Goal: Task Accomplishment & Management: Complete application form

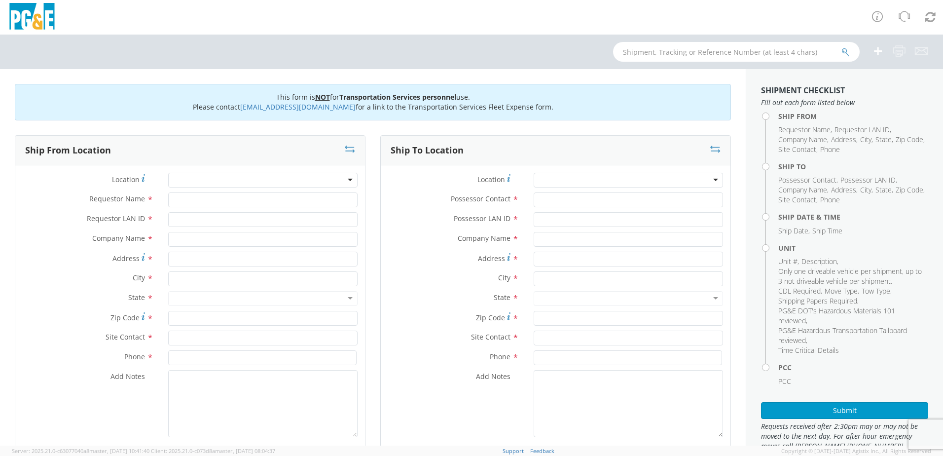
click at [175, 173] on div at bounding box center [262, 180] width 189 height 15
click at [213, 182] on div at bounding box center [262, 180] width 189 height 15
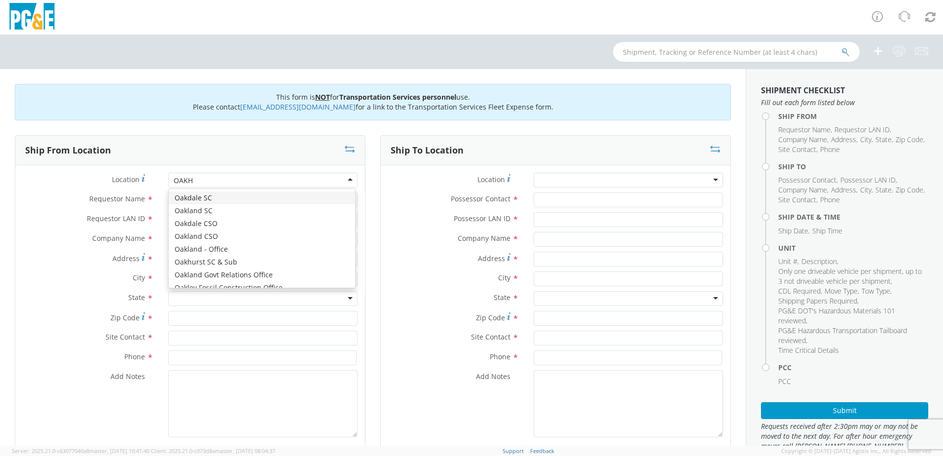
type input "OAKHU"
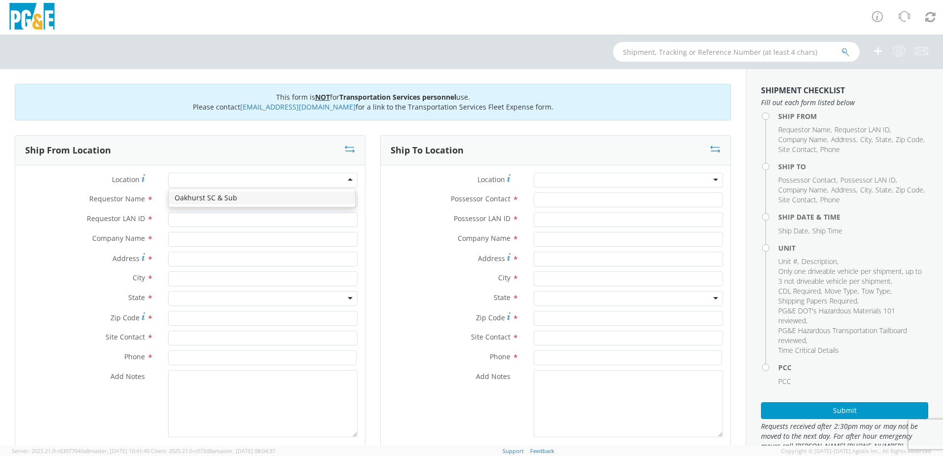
type input "PG&E"
type input "50150 ROAD 426"
type input "OAKHURST"
type input "93644"
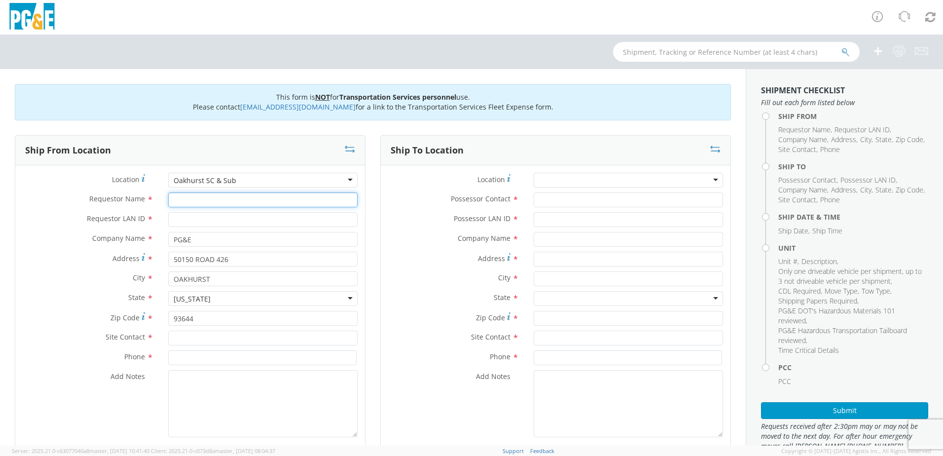
click at [213, 206] on input "Requestor Name *" at bounding box center [262, 199] width 189 height 15
type input "[PERSON_NAME]"
click at [212, 216] on input "Requestor LAN ID *" at bounding box center [262, 219] width 189 height 15
type input "D2S2"
click at [224, 337] on input "text" at bounding box center [262, 338] width 189 height 15
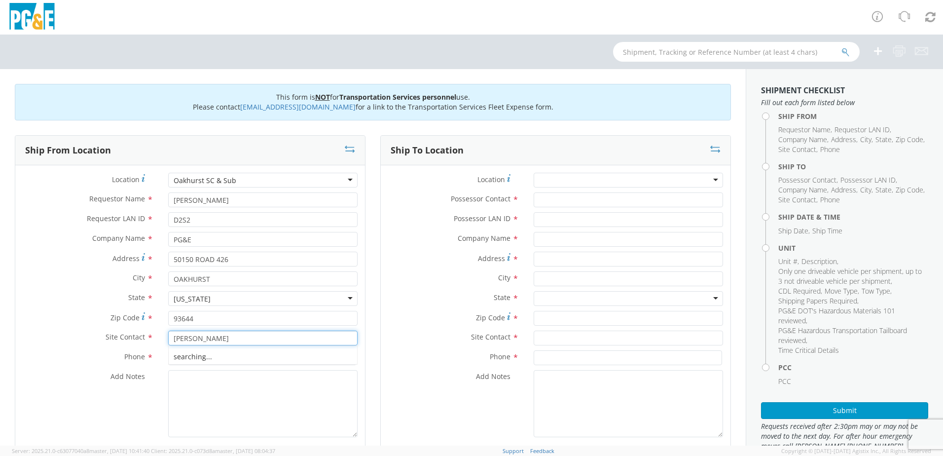
type input "[PERSON_NAME]"
type input "[PHONE_NUMBER]"
click at [202, 386] on textarea "Add Notes *" at bounding box center [262, 403] width 189 height 67
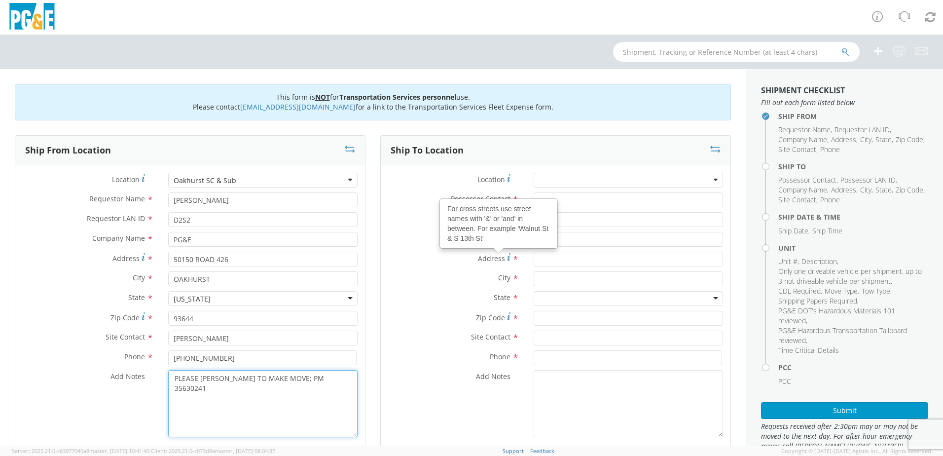
type textarea "PLEASE [PERSON_NAME] TO MAKE MOVE; PM 35630241"
click at [553, 199] on div "For cross streets use street names with '&' or 'and' in between. For example 'W…" at bounding box center [499, 223] width 118 height 50
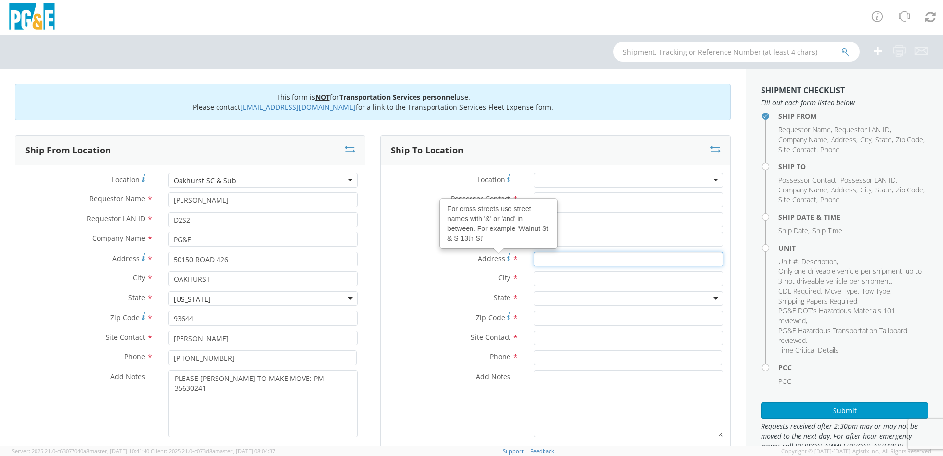
click at [553, 252] on input "Address For cross streets use street names with '&' or 'and' in between. For ex…" at bounding box center [628, 259] width 189 height 15
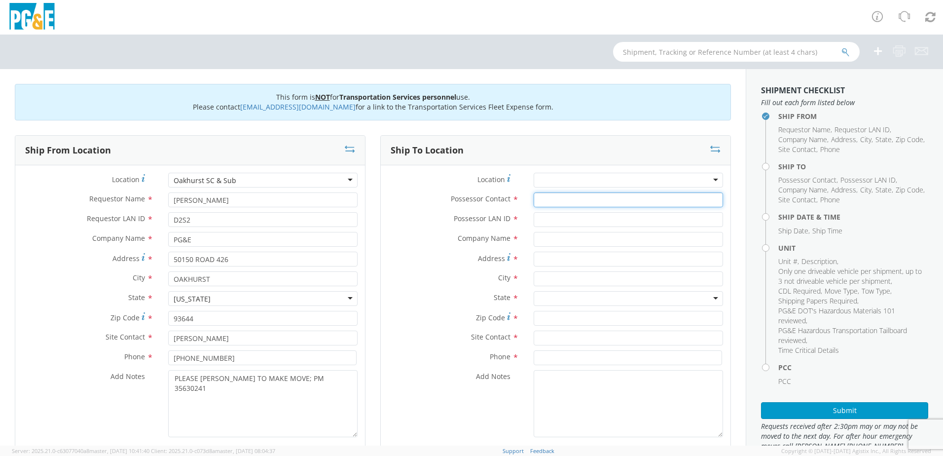
click at [553, 199] on input "Possessor Contact *" at bounding box center [628, 199] width 189 height 15
type input "[PERSON_NAME]"
type input "D2S2"
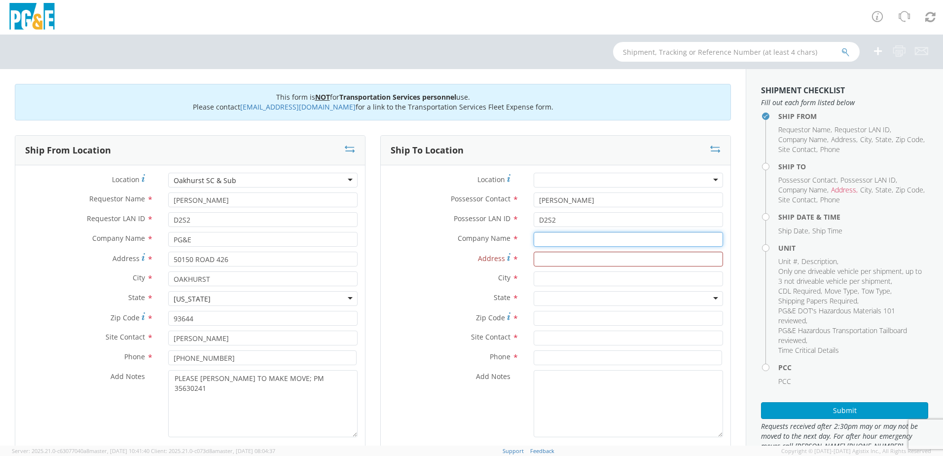
click at [571, 242] on input "text" at bounding box center [628, 239] width 189 height 15
type input "PG&E"
click at [487, 253] on label "Address *" at bounding box center [454, 258] width 146 height 13
click at [534, 253] on input "Address *" at bounding box center [628, 259] width 189 height 15
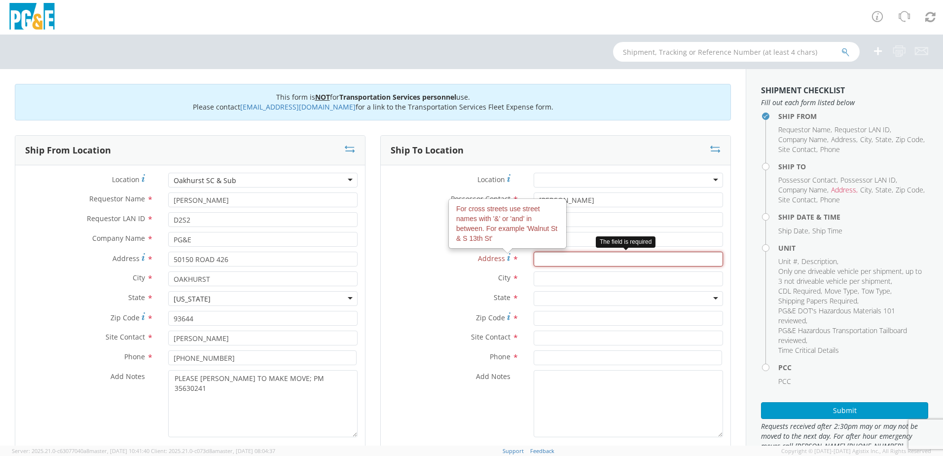
click at [555, 260] on input "Address For cross streets use street names with '&' or 'and' in between. For ex…" at bounding box center [628, 259] width 189 height 15
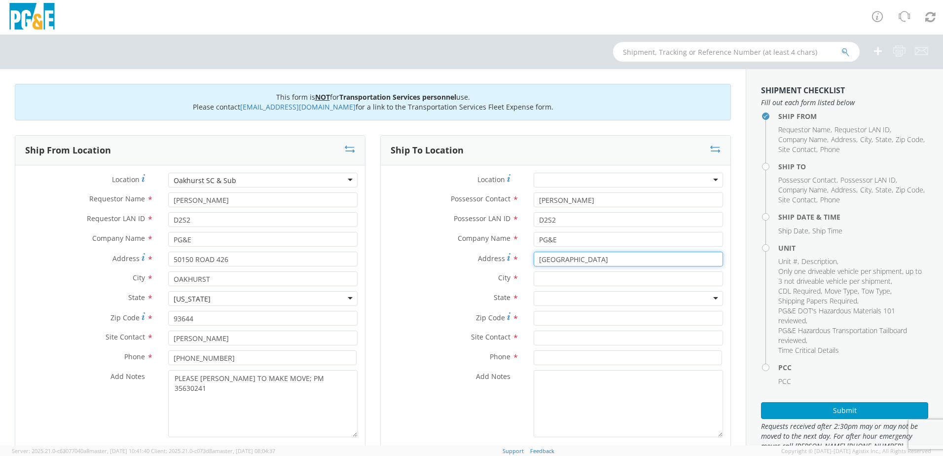
type input "[GEOGRAPHIC_DATA]"
click at [563, 279] on input "text" at bounding box center [628, 278] width 189 height 15
type input "OAKHURST"
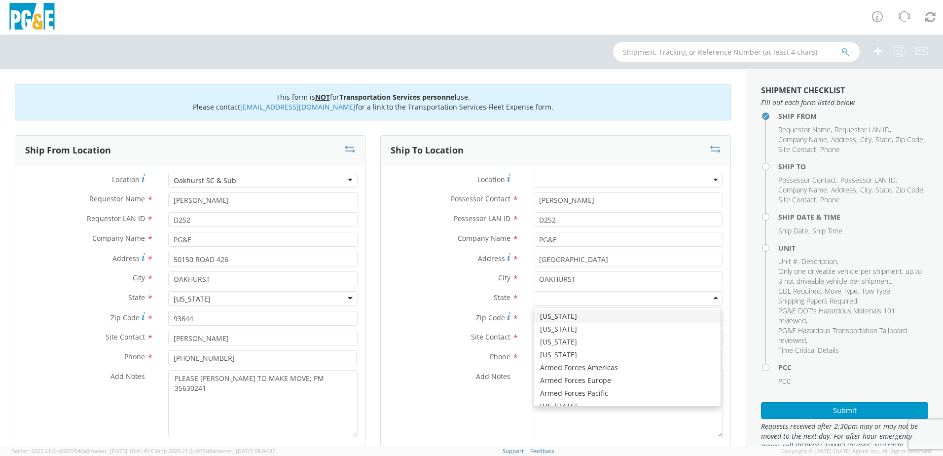
type input "C"
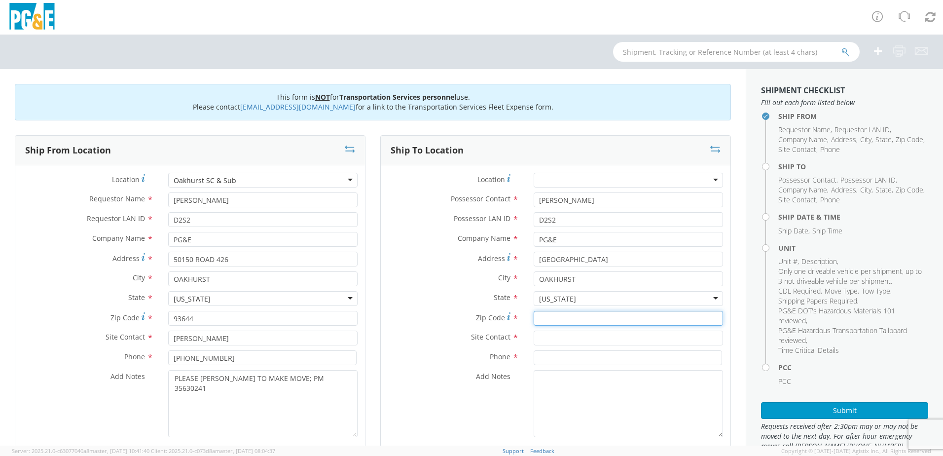
click at [556, 322] on input "Zip Code *" at bounding box center [628, 318] width 189 height 15
type input "93644"
click at [557, 343] on input "text" at bounding box center [628, 338] width 189 height 15
click at [555, 336] on input "text" at bounding box center [628, 338] width 189 height 15
type input "[PERSON_NAME]"
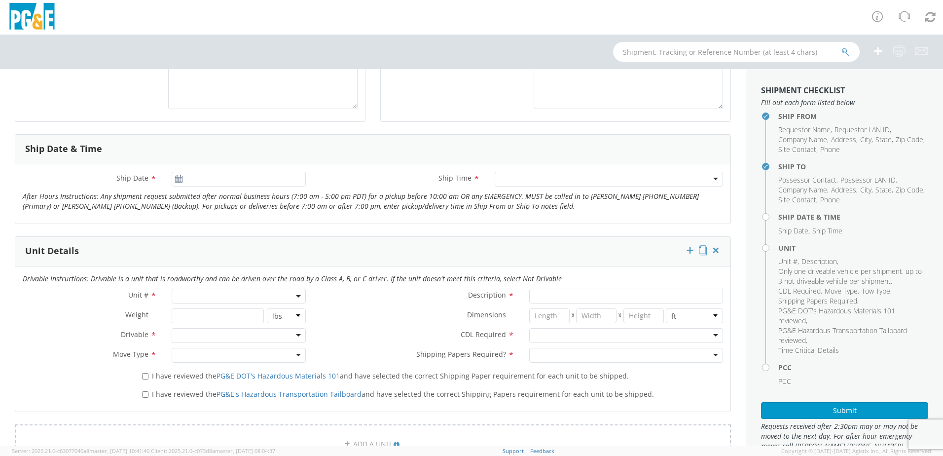
scroll to position [345, 0]
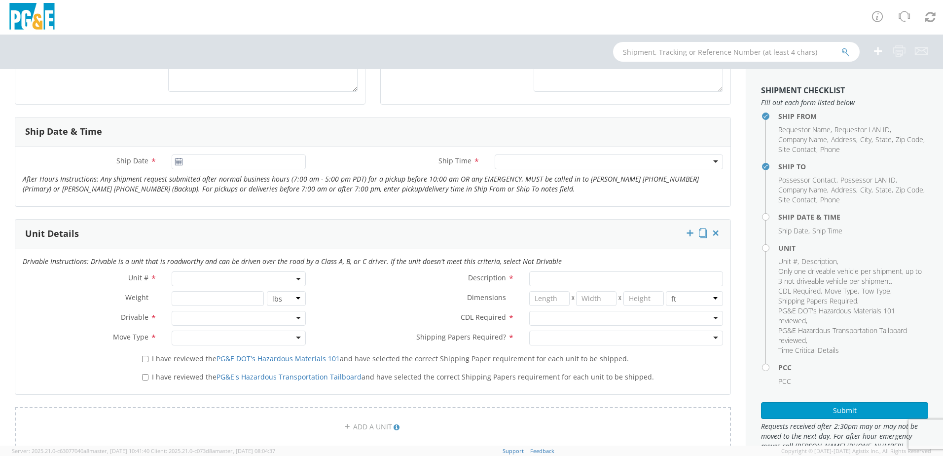
type input "[PHONE_NUMBER]"
click at [250, 165] on input "[DATE]" at bounding box center [239, 161] width 134 height 15
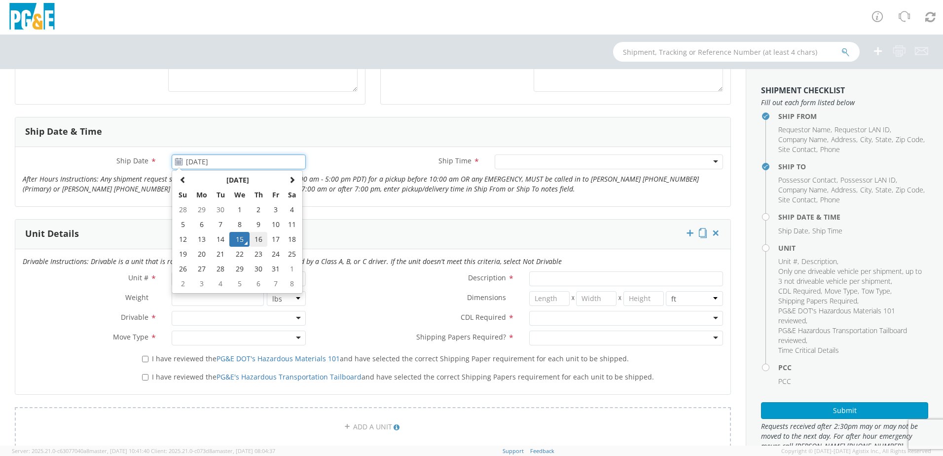
click at [260, 237] on td "16" at bounding box center [258, 239] width 17 height 15
type input "[DATE]"
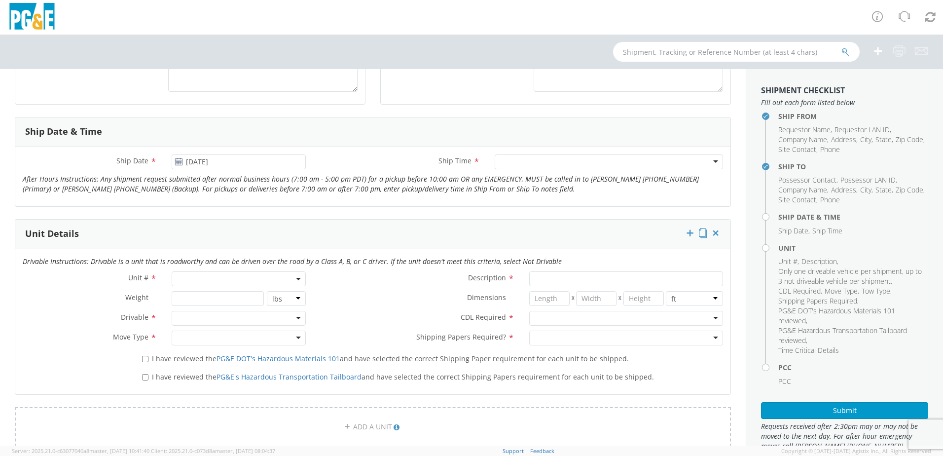
click at [522, 161] on div at bounding box center [609, 161] width 228 height 15
click at [216, 277] on span at bounding box center [239, 278] width 134 height 15
click at [207, 292] on input "search" at bounding box center [238, 295] width 128 height 15
type input "OTHER"
select select "Other"
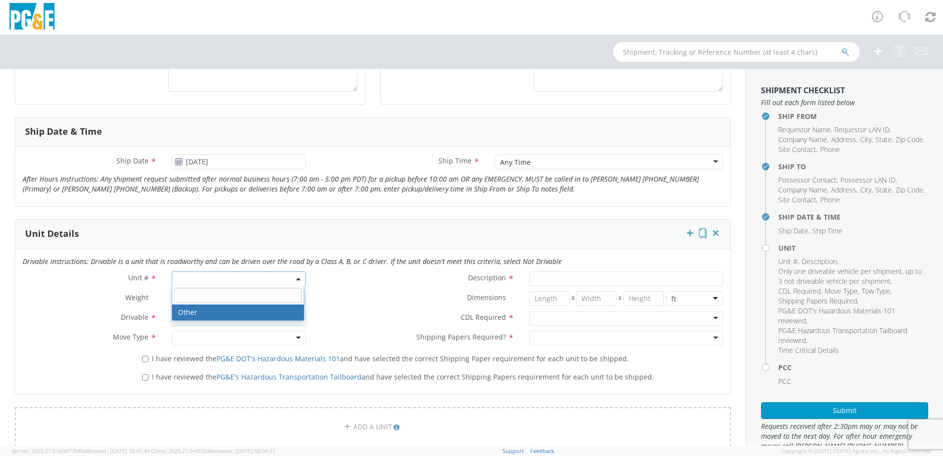
select select "? undefined:undefined ?"
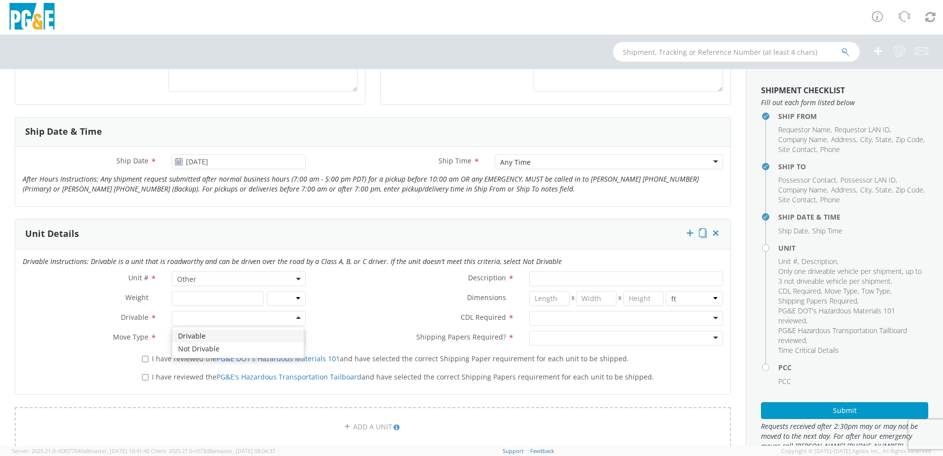
click at [190, 315] on div at bounding box center [239, 318] width 134 height 15
click at [197, 334] on div at bounding box center [239, 338] width 134 height 15
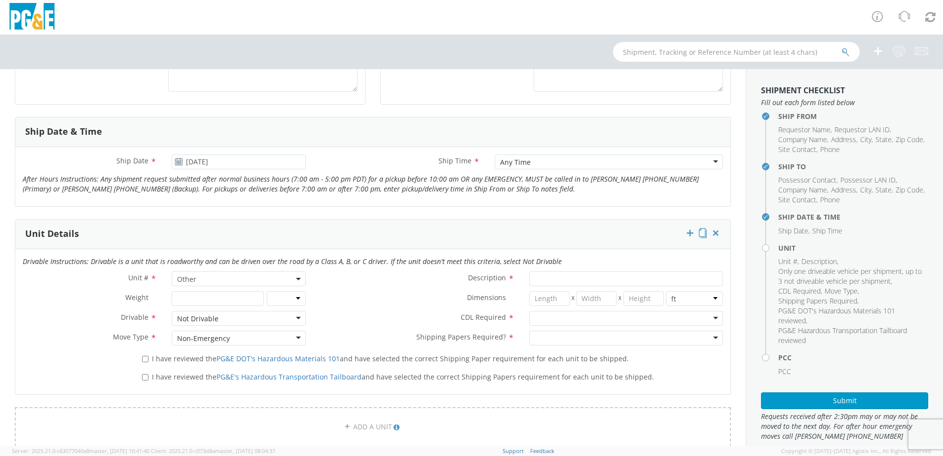
click at [178, 358] on span "I have reviewed the PG&E DOT's Hazardous Materials 101 and have selected the co…" at bounding box center [390, 358] width 477 height 9
click at [149, 358] on input "I have reviewed the PG&E DOT's Hazardous Materials 101 and have selected the co…" at bounding box center [145, 359] width 6 height 6
checkbox input "true"
click at [177, 375] on span "I have reviewed the PG&E's Hazardous Transportation Tailboard and have selected…" at bounding box center [403, 376] width 502 height 9
click at [149, 375] on input "I have reviewed the PG&E's Hazardous Transportation Tailboard and have selected…" at bounding box center [145, 377] width 6 height 6
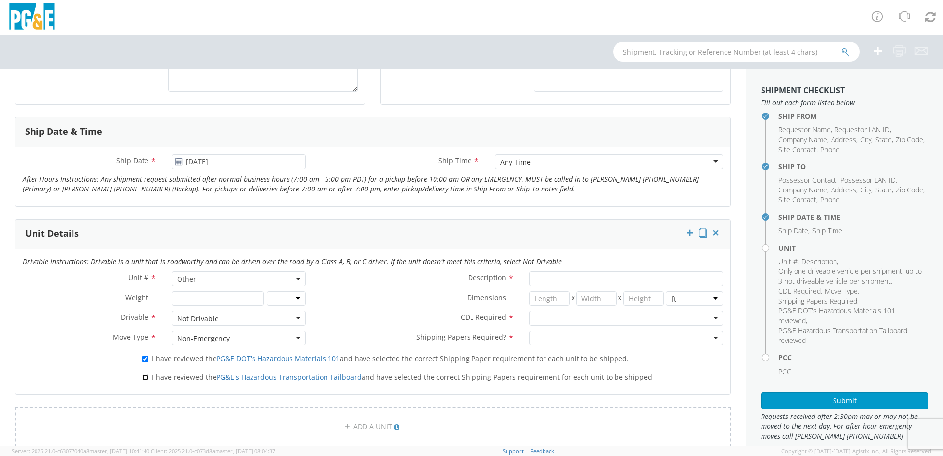
checkbox input "true"
click at [596, 279] on input "Description *" at bounding box center [626, 278] width 194 height 15
type input "[PERSON_NAME] TRACK MACHINE"
click at [571, 335] on div at bounding box center [626, 338] width 194 height 15
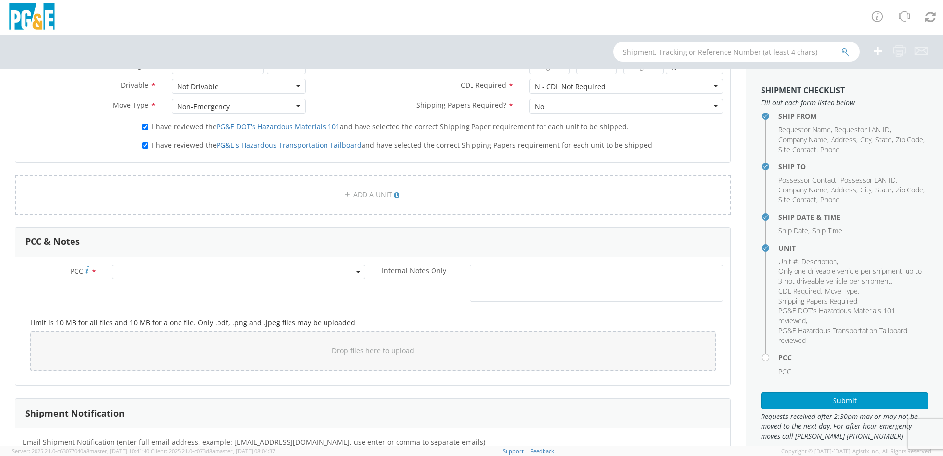
scroll to position [641, 0]
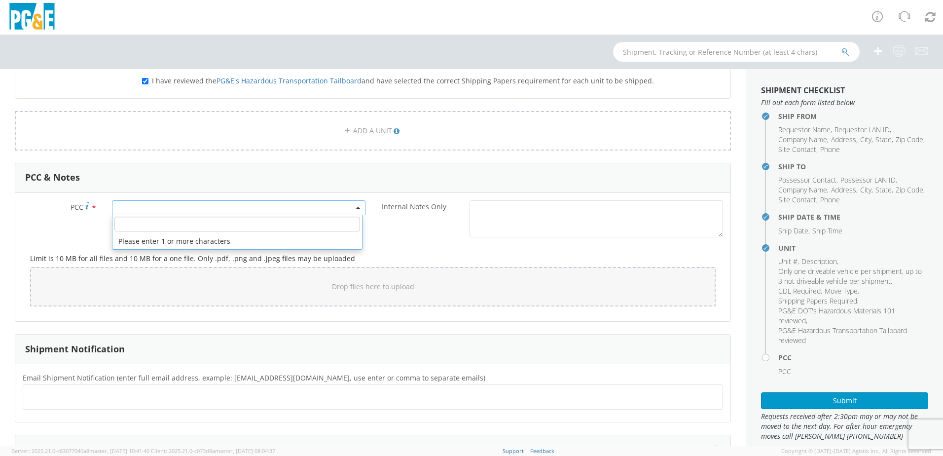
click at [130, 207] on span at bounding box center [239, 207] width 254 height 15
click at [133, 222] on input "number" at bounding box center [237, 224] width 246 height 15
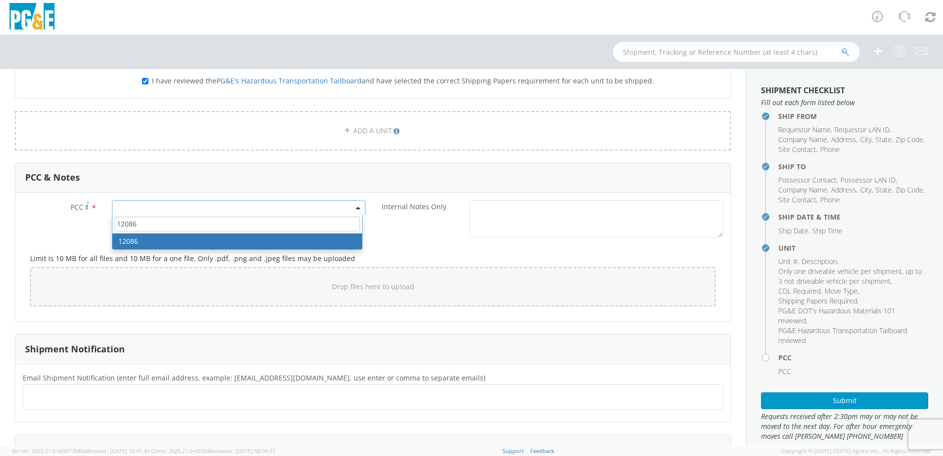
type input "12086"
select select "12086"
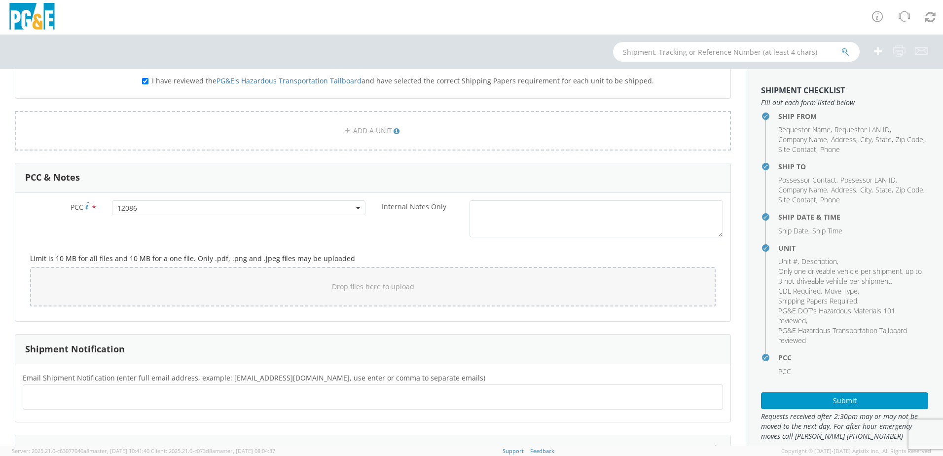
click at [63, 389] on ul at bounding box center [373, 397] width 692 height 16
type input "[EMAIL_ADDRESS][DOMAIN_NAME]"
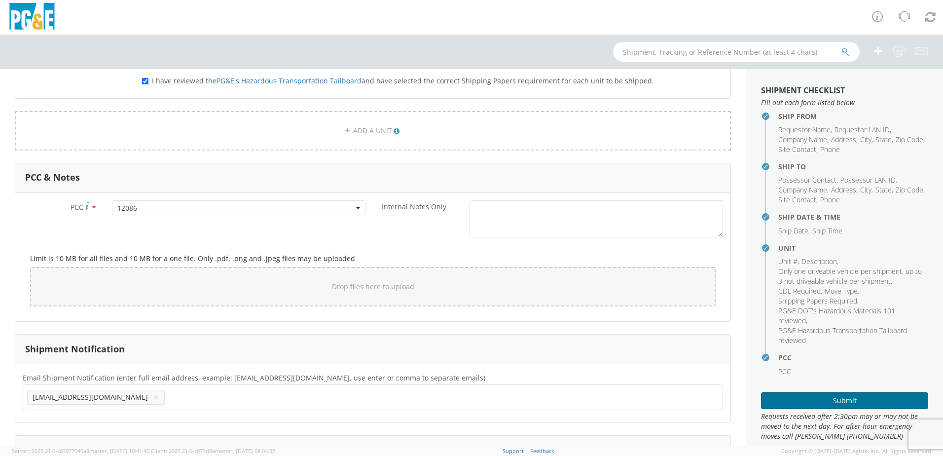
click at [847, 402] on button "Submit" at bounding box center [844, 400] width 167 height 17
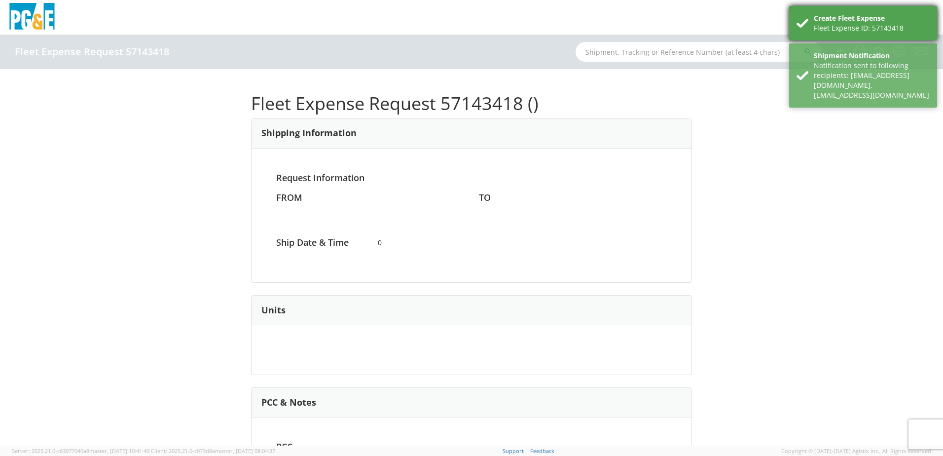
click at [859, 17] on div "Create Fleet Expense" at bounding box center [872, 18] width 116 height 10
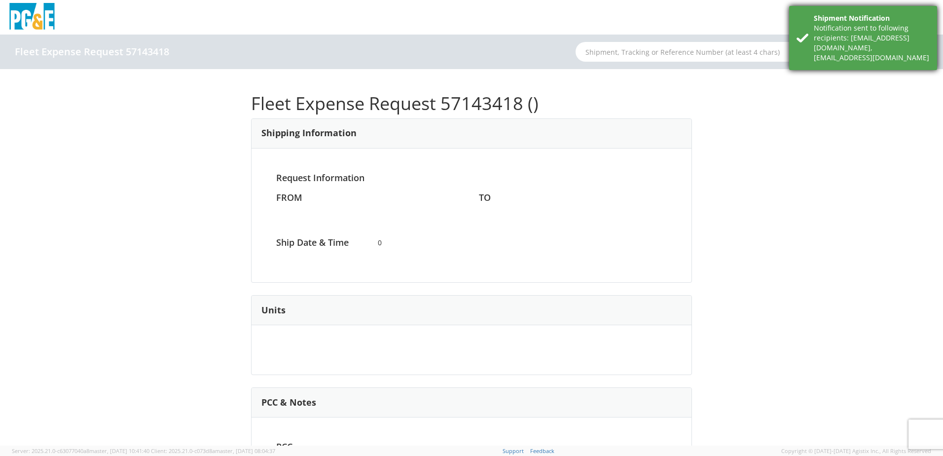
click at [853, 36] on div "Notification sent to following recipients: [EMAIL_ADDRESS][DOMAIN_NAME],[EMAIL_…" at bounding box center [872, 42] width 116 height 39
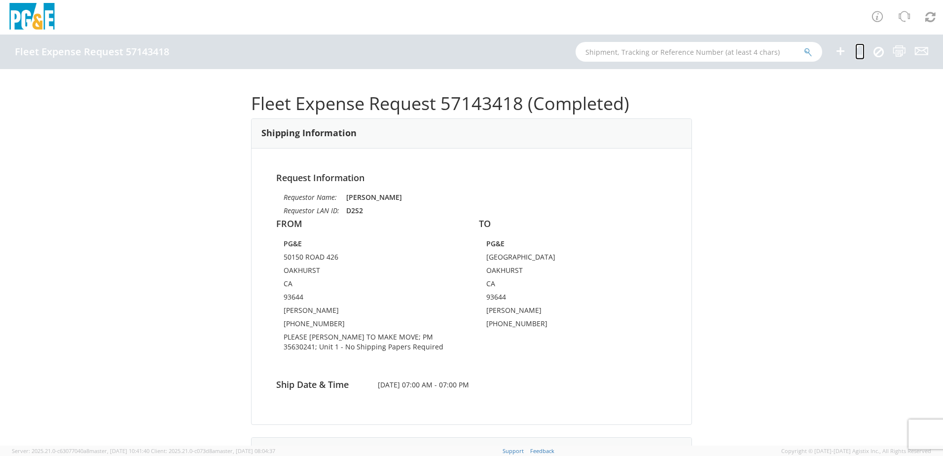
click at [859, 52] on icon at bounding box center [860, 51] width 9 height 12
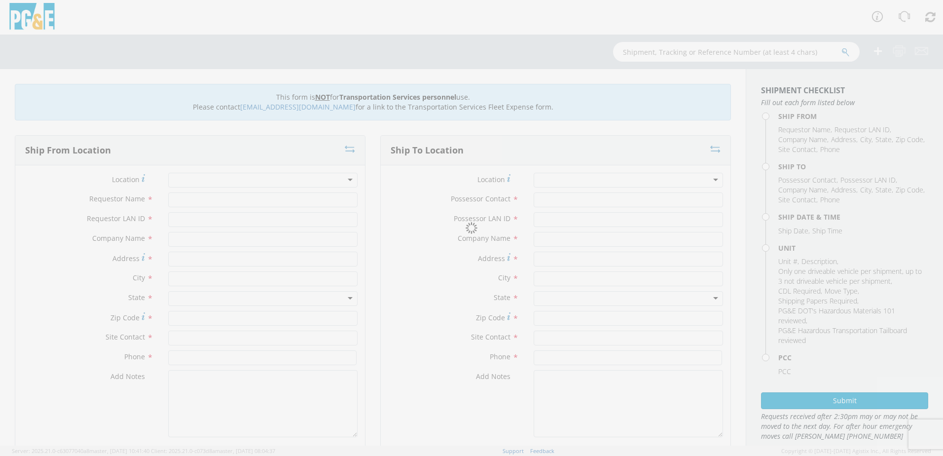
type input "[PERSON_NAME]"
type input "D2S2"
type input "PG&E"
type input "50150 ROAD 426"
type input "OAKHURST"
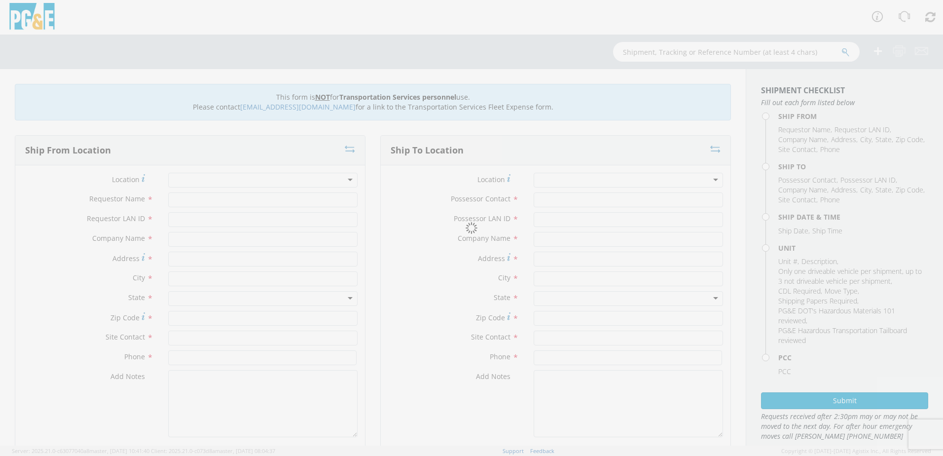
type input "93644"
type input "[PERSON_NAME]"
type input "[PHONE_NUMBER]"
type input "[PERSON_NAME]"
type input "D2S2"
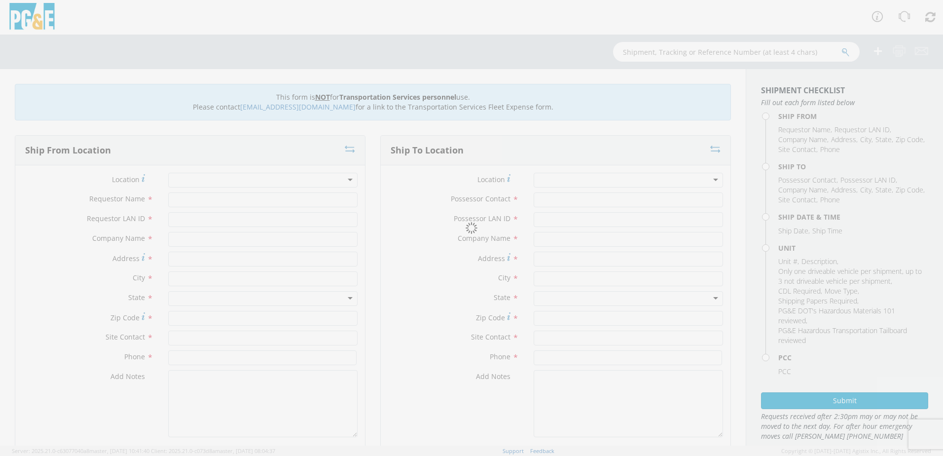
type input "PG&E"
type input "[GEOGRAPHIC_DATA]"
type input "OAKHURST"
type input "93644"
type input "[PERSON_NAME]"
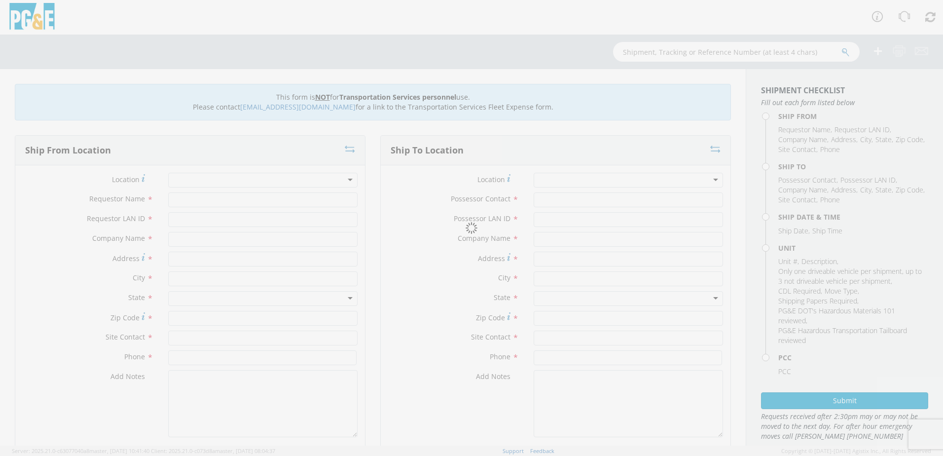
type input "[PHONE_NUMBER]"
type input "[DATE]"
type input "[PERSON_NAME] TRACK MACHINE"
type input "0"
select select "12086"
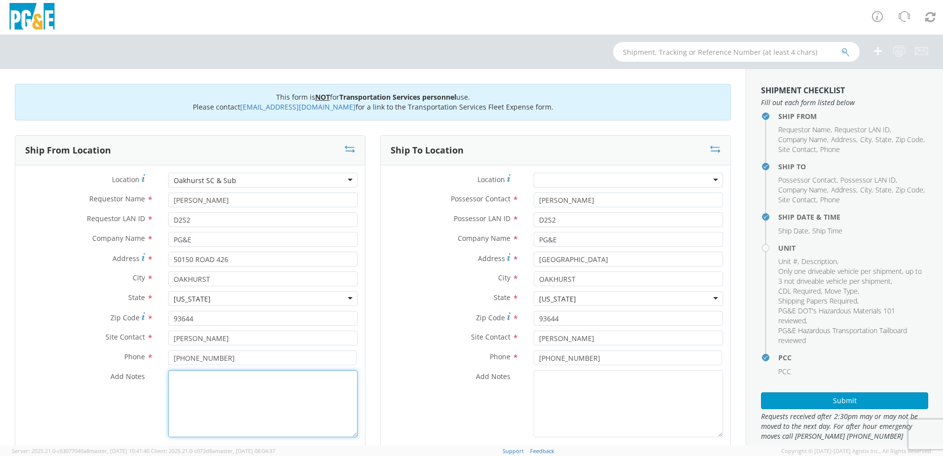
click at [184, 380] on textarea "Add Notes *" at bounding box center [262, 403] width 189 height 67
select select "Other"
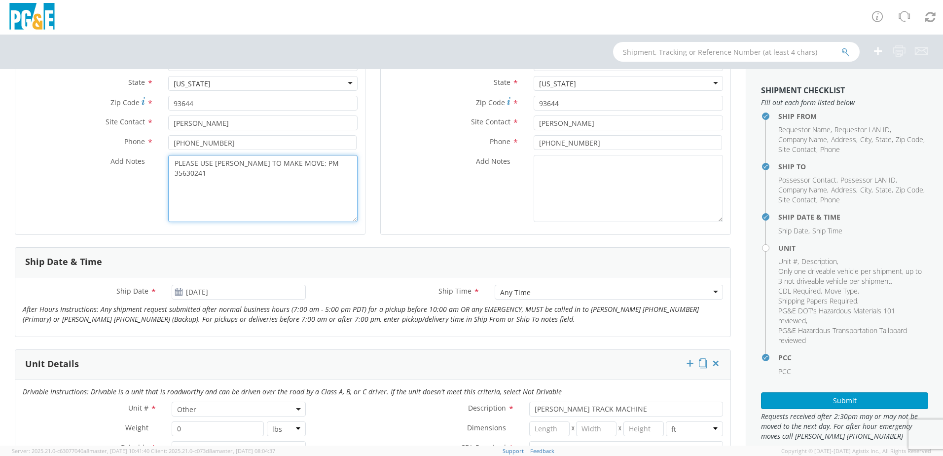
scroll to position [247, 0]
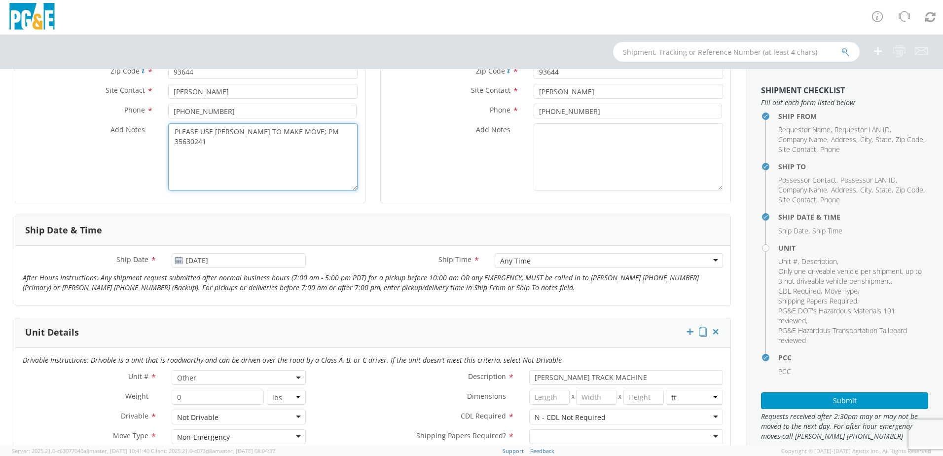
type textarea "PLEASE USE [PERSON_NAME] TO MAKE MOVE; PM 35630241"
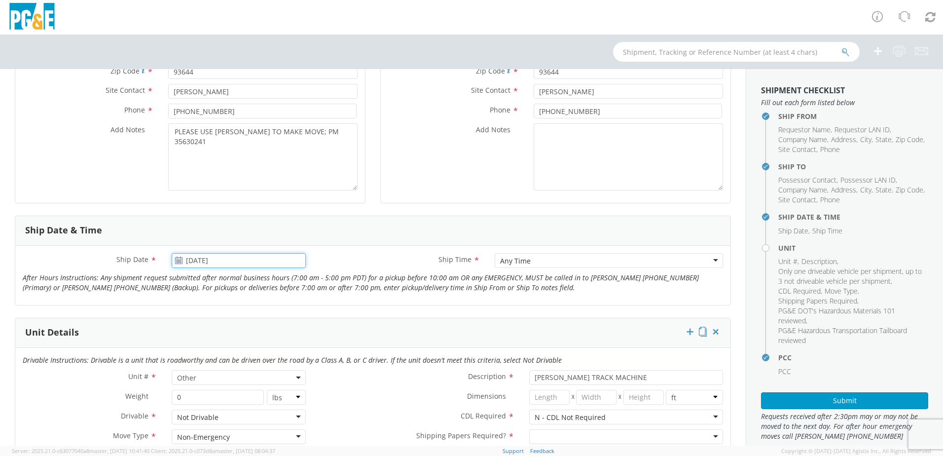
click at [241, 262] on input "[DATE]" at bounding box center [239, 260] width 134 height 15
click at [275, 354] on td "24" at bounding box center [275, 352] width 17 height 15
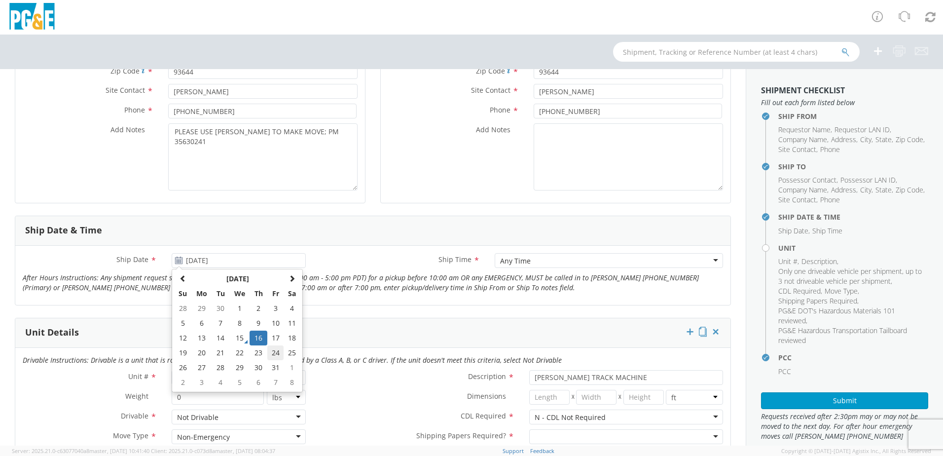
type input "[DATE]"
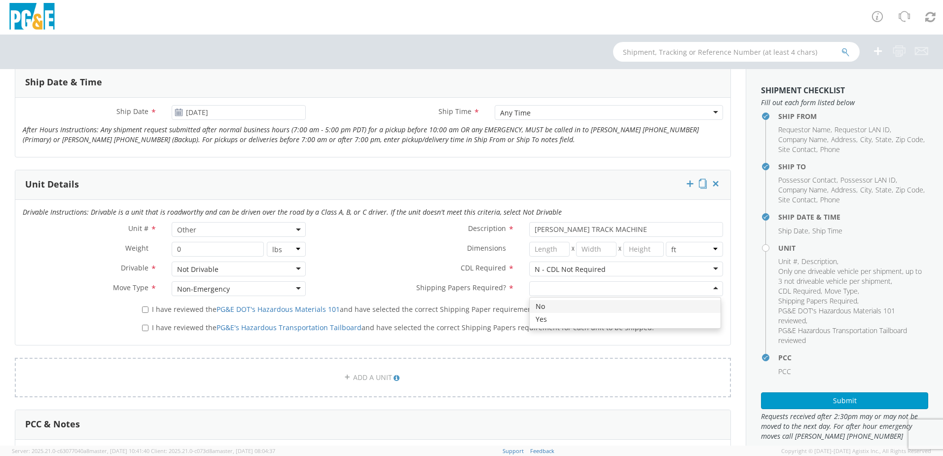
click at [606, 288] on div at bounding box center [626, 288] width 194 height 15
click at [144, 304] on label "I have reviewed the PG&E DOT's Hazardous Materials 101 and have selected the co…" at bounding box center [386, 308] width 489 height 11
click at [144, 306] on input "I have reviewed the PG&E DOT's Hazardous Materials 101 and have selected the co…" at bounding box center [145, 309] width 6 height 6
checkbox input "true"
click at [150, 324] on label "I have reviewed the PG&E's Hazardous Transportation Tailboard and have selected…" at bounding box center [399, 326] width 514 height 11
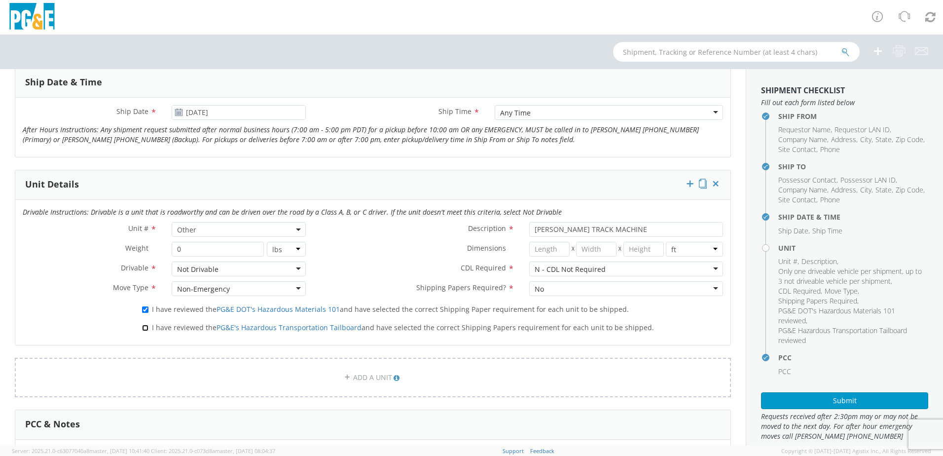
click at [149, 325] on input "I have reviewed the PG&E's Hazardous Transportation Tailboard and have selected…" at bounding box center [145, 328] width 6 height 6
checkbox input "true"
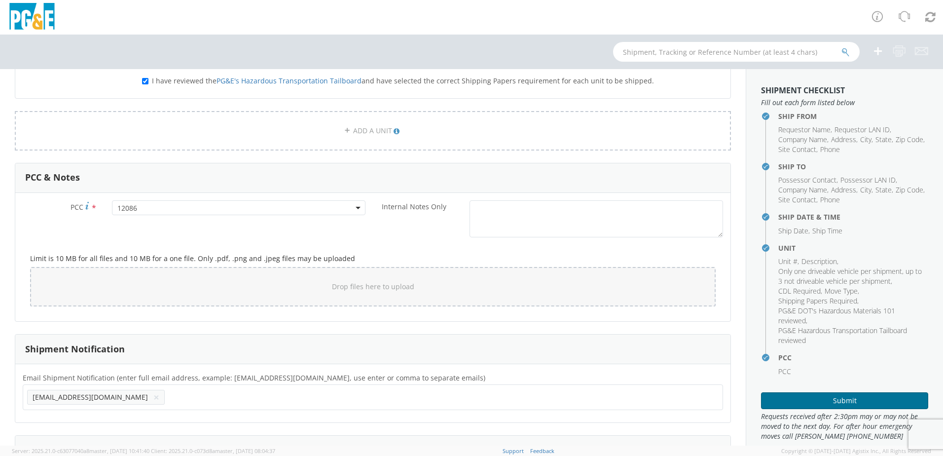
click at [815, 399] on button "Submit" at bounding box center [844, 400] width 167 height 17
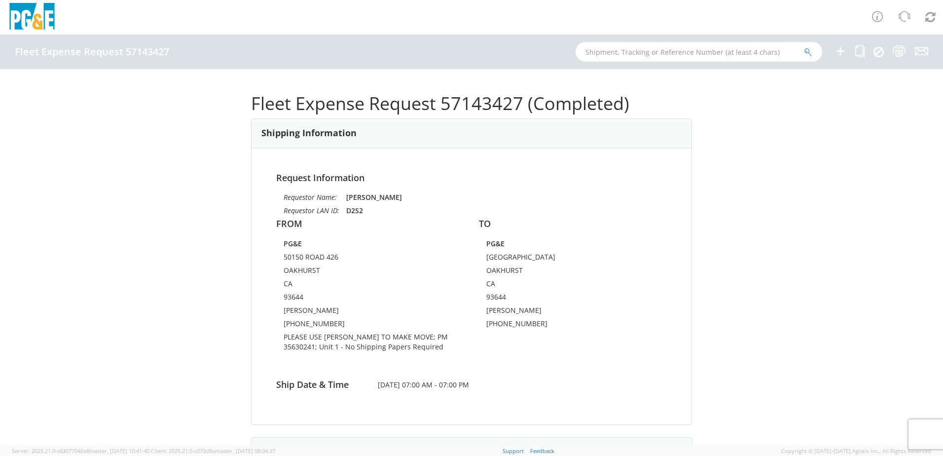
click at [843, 53] on icon at bounding box center [841, 51] width 12 height 12
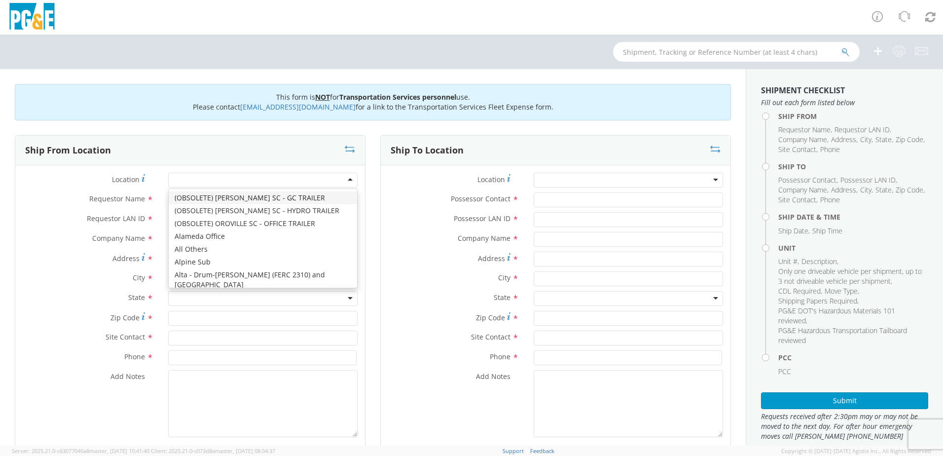
click at [336, 181] on div at bounding box center [262, 180] width 189 height 15
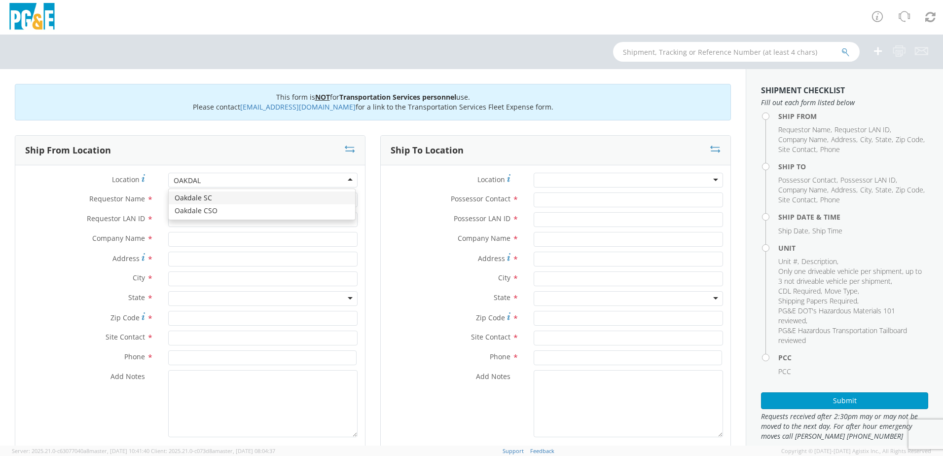
type input "OAKDALE"
type input "PG&E"
type input "[STREET_ADDRESS][PERSON_NAME]"
type input "Oakdale"
type input "95361"
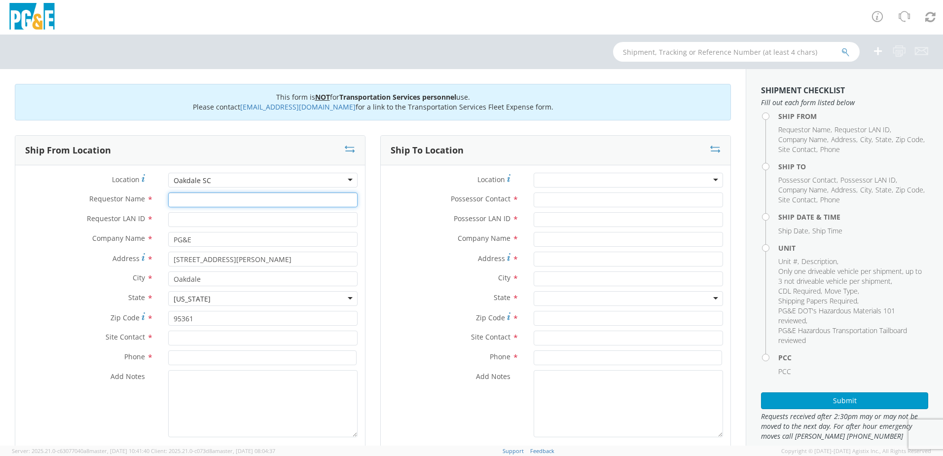
click at [322, 207] on input "Requestor Name *" at bounding box center [262, 199] width 189 height 15
type input "[PERSON_NAME]"
type input "SXG2"
click at [313, 340] on input "text" at bounding box center [262, 338] width 189 height 15
type input "[PHONE_NUMBER]"
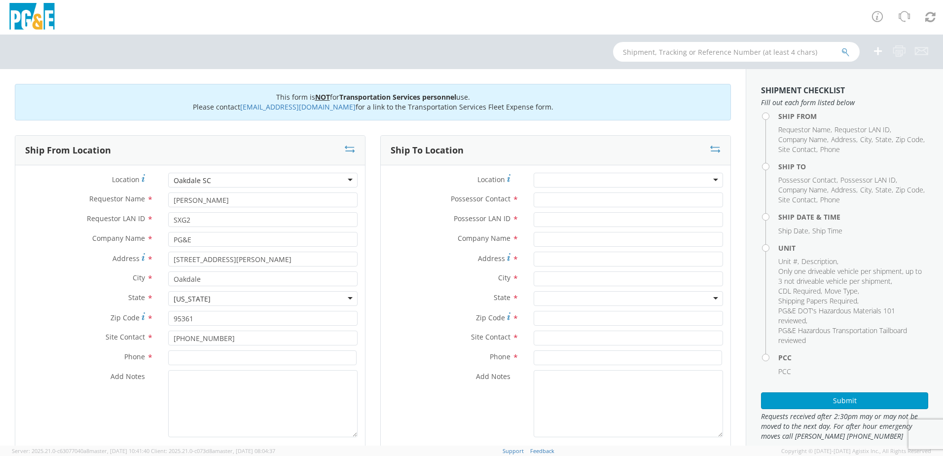
click at [213, 179] on div "Oakdale SC" at bounding box center [262, 180] width 189 height 15
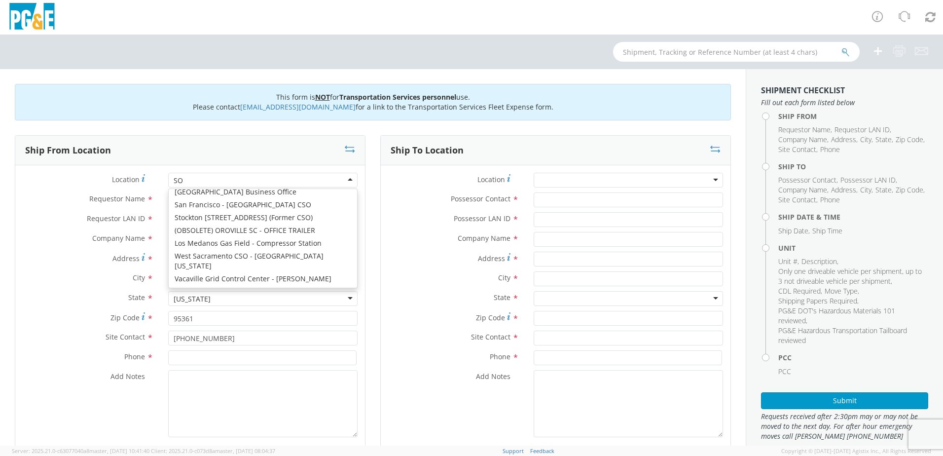
scroll to position [2, 0]
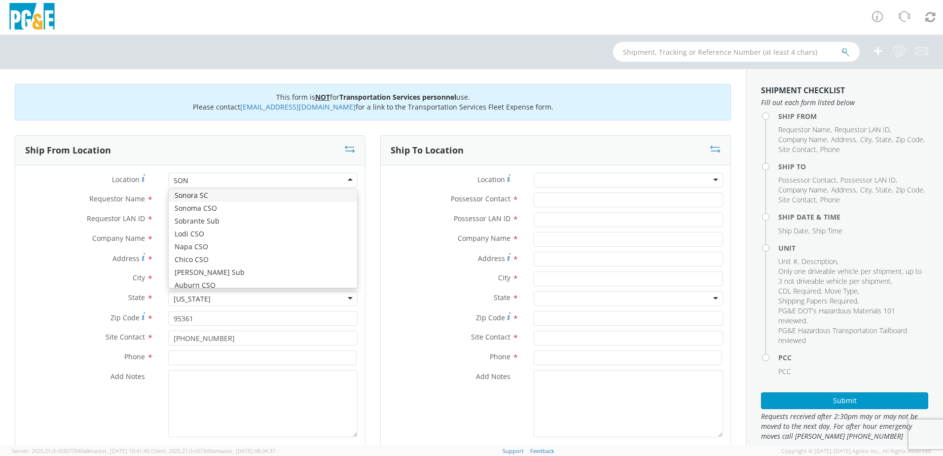
type input "SONO"
type input "[STREET_ADDRESS]"
type input "[GEOGRAPHIC_DATA]"
type input "95370"
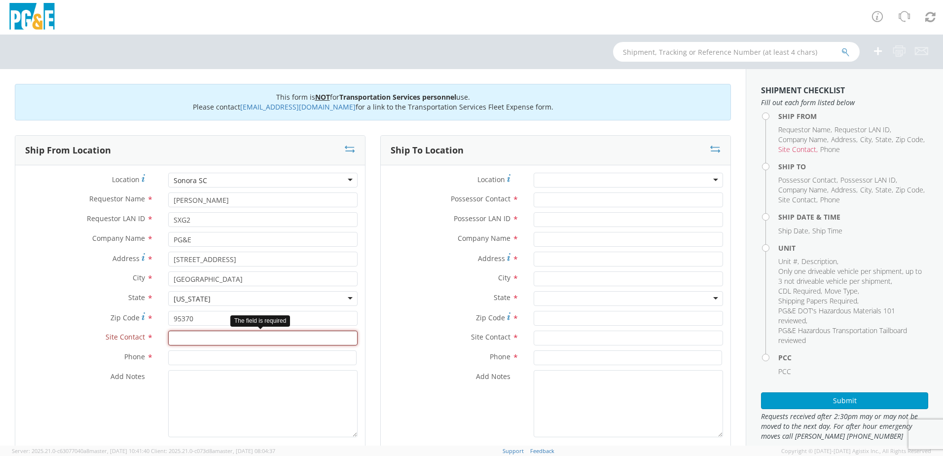
click at [195, 336] on input "text" at bounding box center [262, 338] width 189 height 15
type input "[PERSON_NAME]"
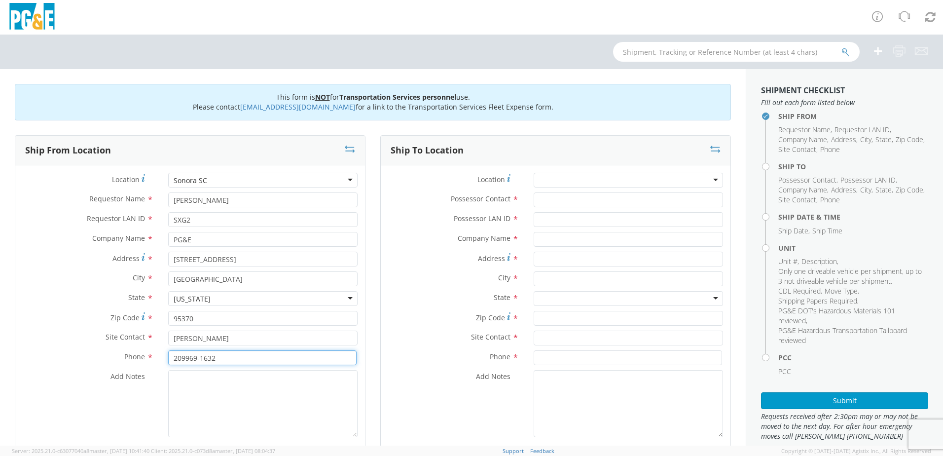
click at [182, 358] on input "209969-1632" at bounding box center [262, 357] width 188 height 15
click at [185, 357] on input "209969-1632" at bounding box center [262, 357] width 188 height 15
type input "[PHONE_NUMBER]"
click at [208, 405] on textarea "Add Notes *" at bounding box center [262, 403] width 189 height 67
type textarea "p"
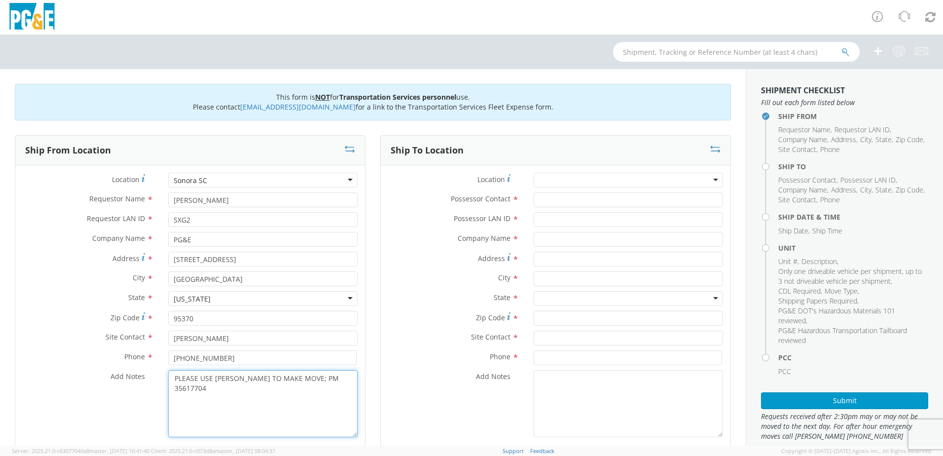
type textarea "PLEASE USE [PERSON_NAME] TO MAKE MOVE; PM 35617704"
click at [538, 199] on input "Possessor Contact *" at bounding box center [628, 199] width 189 height 15
type input "[PERSON_NAME]"
click at [548, 218] on input "Possessor LAN ID *" at bounding box center [628, 219] width 189 height 15
type input "SXG2"
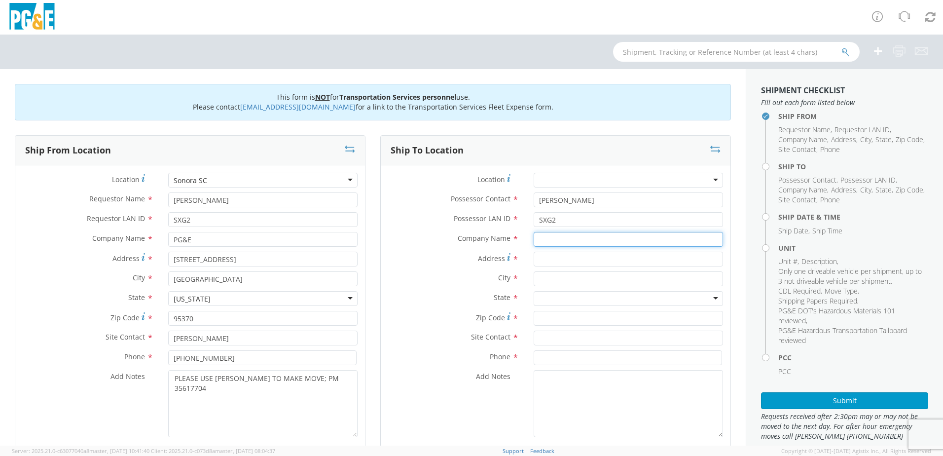
click at [568, 237] on input "text" at bounding box center [628, 239] width 189 height 15
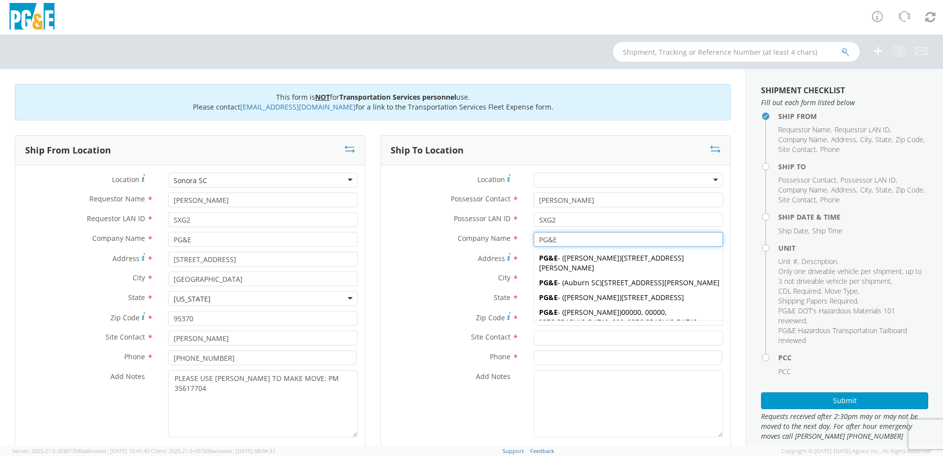
type input "PG&E"
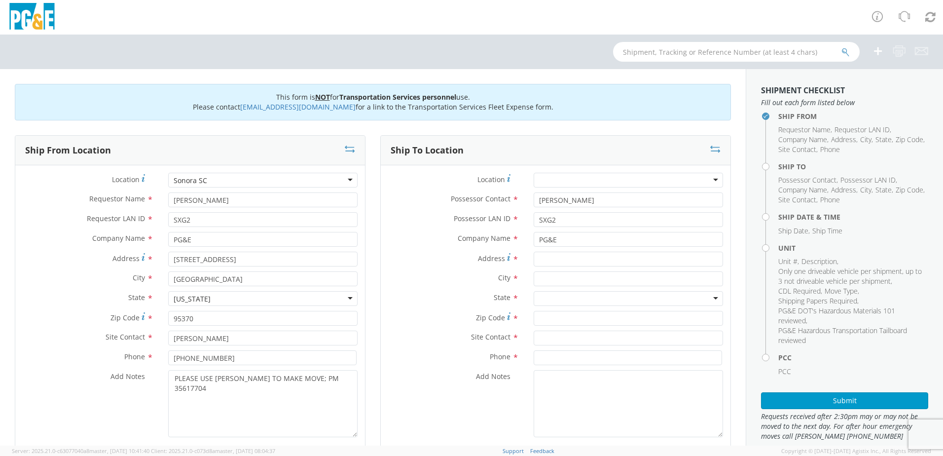
click at [486, 241] on span "Company Name" at bounding box center [484, 237] width 53 height 9
click at [541, 263] on input "Address *" at bounding box center [628, 259] width 189 height 15
type input "[STREET_ADDRESS]"
click at [565, 286] on input "text" at bounding box center [628, 278] width 189 height 15
type input "[GEOGRAPHIC_DATA]"
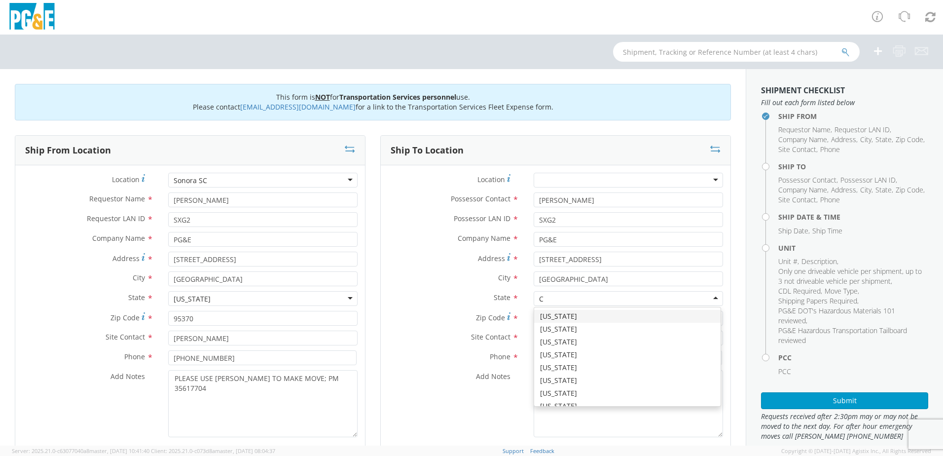
type input "CA"
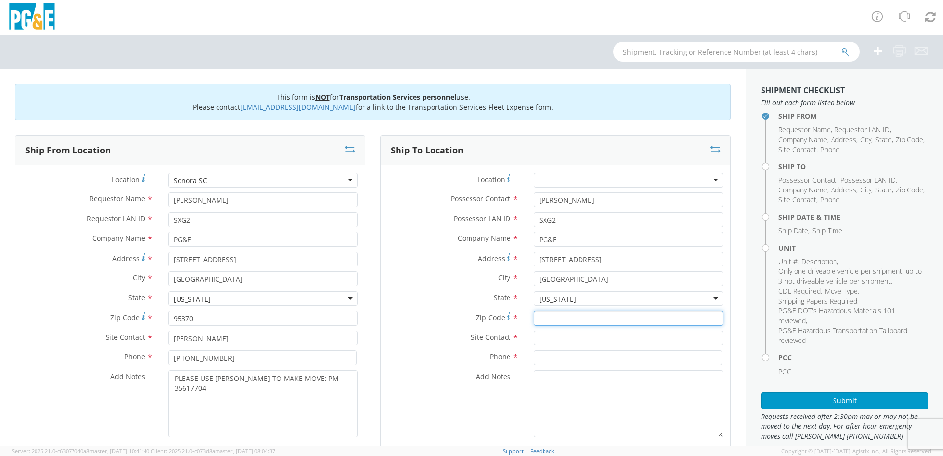
click at [535, 314] on input "Zip Code *" at bounding box center [628, 318] width 189 height 15
click at [574, 320] on input "Zip Code *" at bounding box center [628, 318] width 189 height 15
type input "95327"
click at [573, 332] on input "text" at bounding box center [628, 338] width 189 height 15
type input "[PERSON_NAME]"
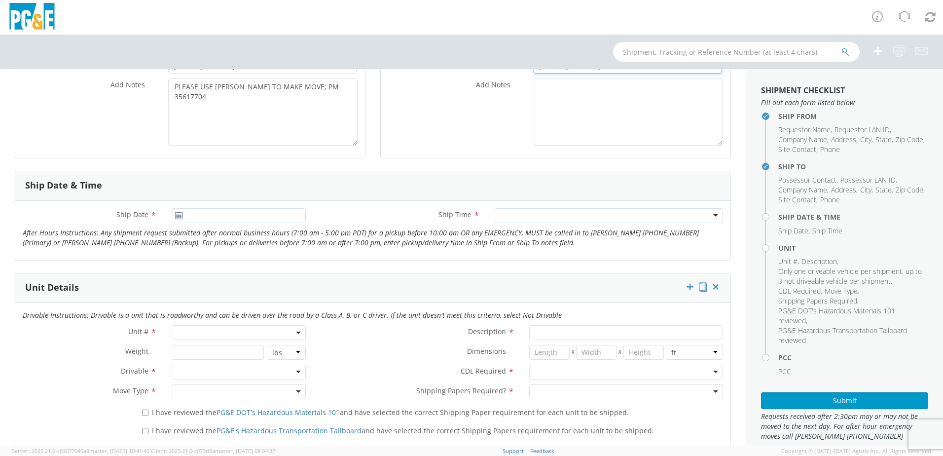
scroll to position [296, 0]
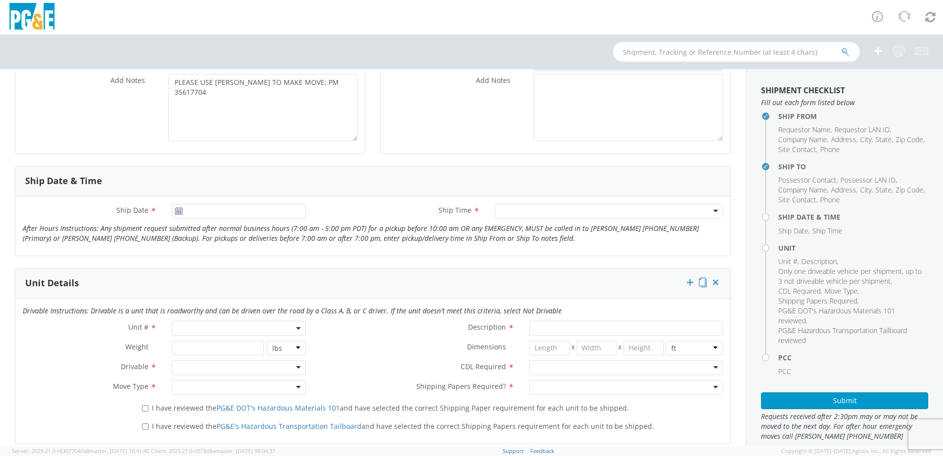
type input "[PHONE_NUMBER]"
click at [199, 209] on input "[DATE]" at bounding box center [239, 211] width 134 height 15
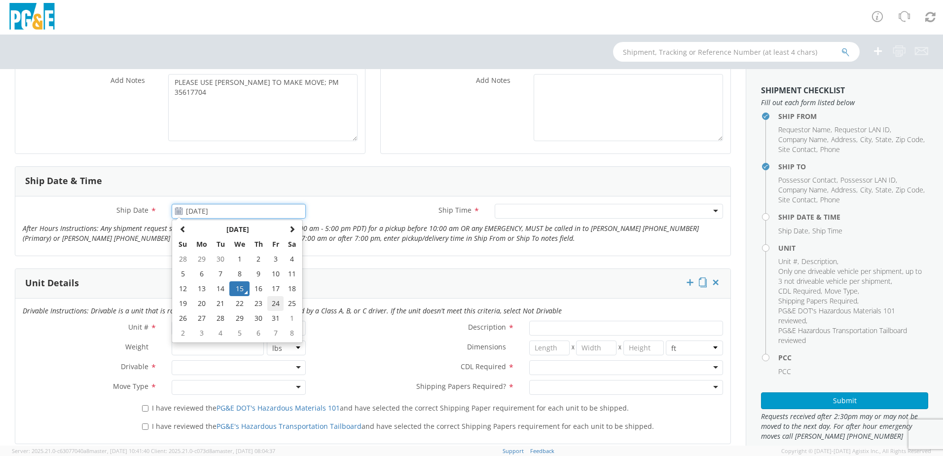
click at [273, 305] on td "24" at bounding box center [275, 303] width 17 height 15
type input "[DATE]"
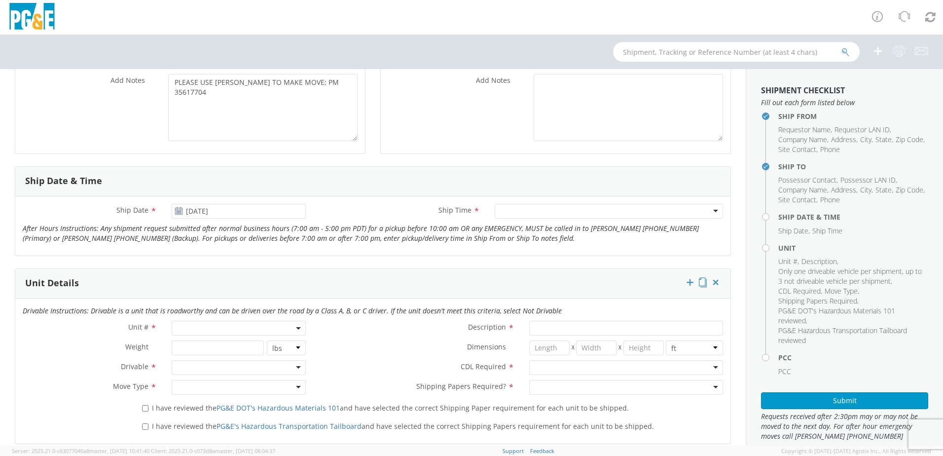
click at [519, 203] on div "Ship Date * [DATE] Ship Time * Any Time 7:00 am - 10:00 am 10:00 am - 1:00 pm 1…" at bounding box center [372, 225] width 715 height 59
click at [213, 326] on span at bounding box center [239, 328] width 134 height 15
click at [199, 343] on input "search" at bounding box center [238, 344] width 128 height 15
type input "OTHER"
select select "Other"
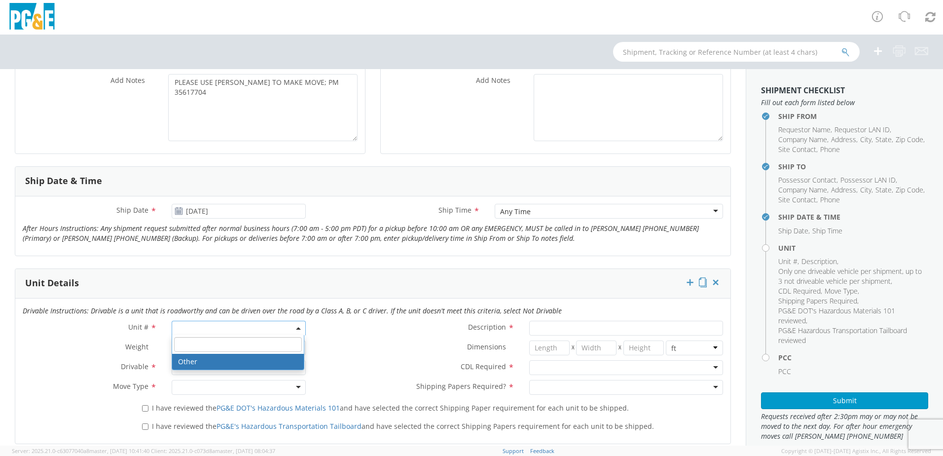
select select "? undefined:undefined ?"
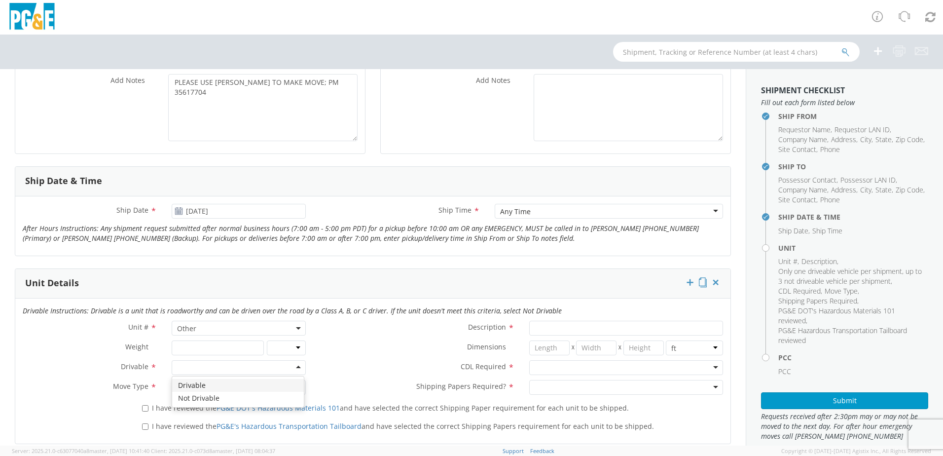
click at [208, 367] on div at bounding box center [239, 367] width 134 height 15
click at [204, 388] on div at bounding box center [239, 387] width 134 height 15
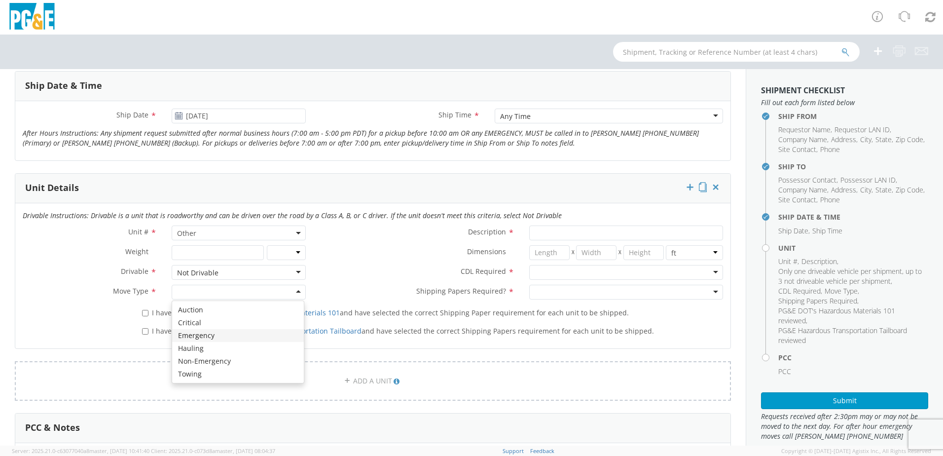
scroll to position [395, 0]
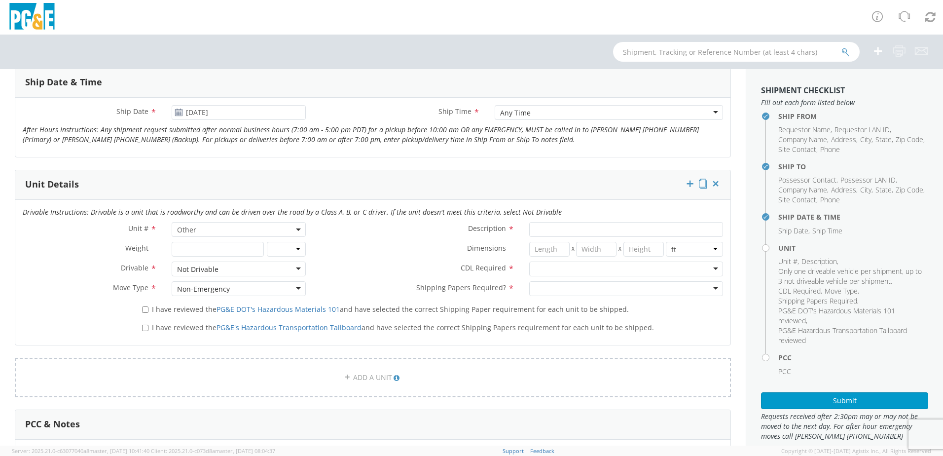
click at [179, 314] on div "I have reviewed the PG&E DOT's Hazardous Materials 101 and have selected the co…" at bounding box center [433, 310] width 596 height 18
click at [181, 306] on span "I have reviewed the PG&E DOT's Hazardous Materials 101 and have selected the co…" at bounding box center [390, 308] width 477 height 9
click at [149, 306] on input "I have reviewed the PG&E DOT's Hazardous Materials 101 and have selected the co…" at bounding box center [145, 309] width 6 height 6
checkbox input "true"
click at [180, 324] on span "I have reviewed the PG&E's Hazardous Transportation Tailboard and have selected…" at bounding box center [403, 327] width 502 height 9
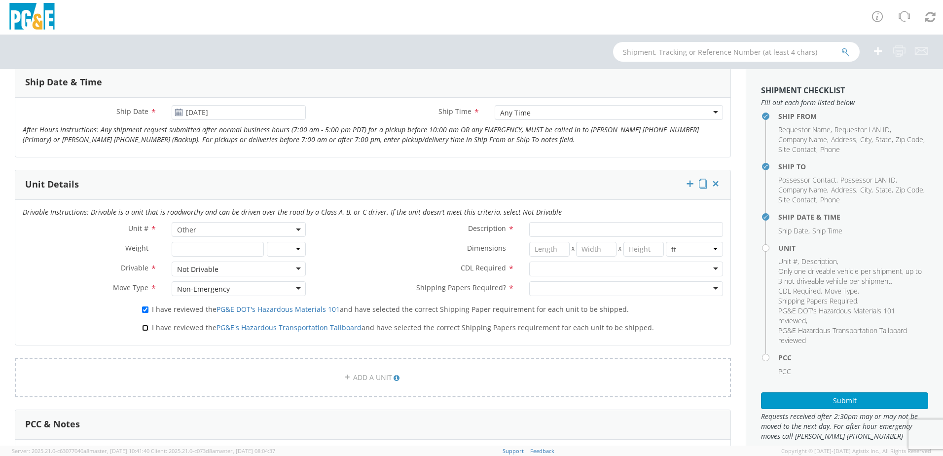
click at [149, 325] on input "I have reviewed the PG&E's Hazardous Transportation Tailboard and have selected…" at bounding box center [145, 328] width 6 height 6
checkbox input "true"
click at [542, 236] on input "Description *" at bounding box center [626, 229] width 194 height 15
type input "[PERSON_NAME] TRACK MACHINE"
click at [585, 265] on div at bounding box center [626, 269] width 194 height 15
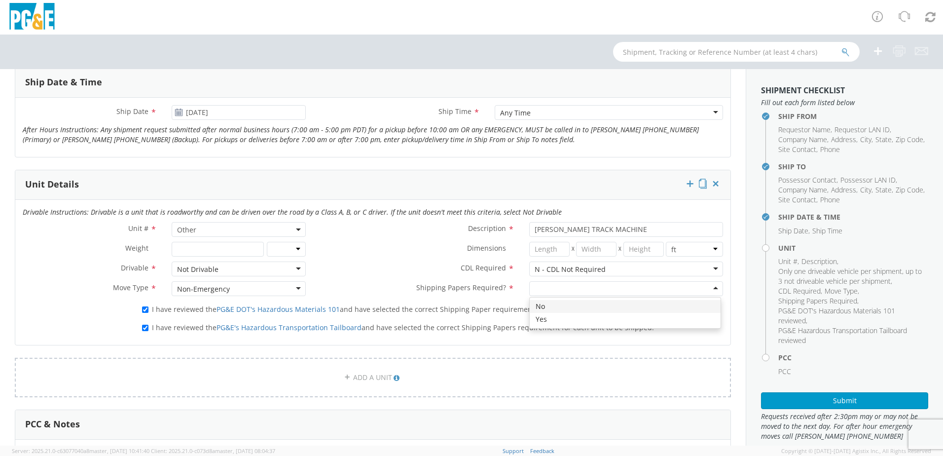
click at [535, 288] on input "select-one" at bounding box center [536, 289] width 2 height 10
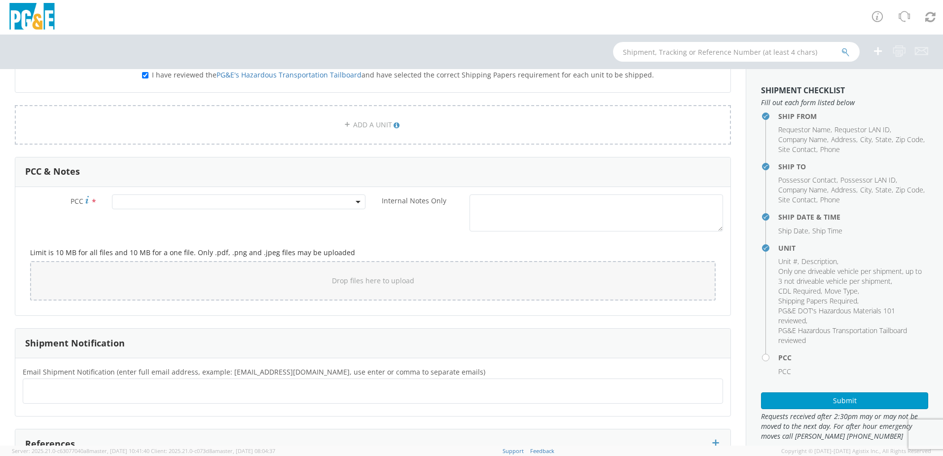
scroll to position [728, 0]
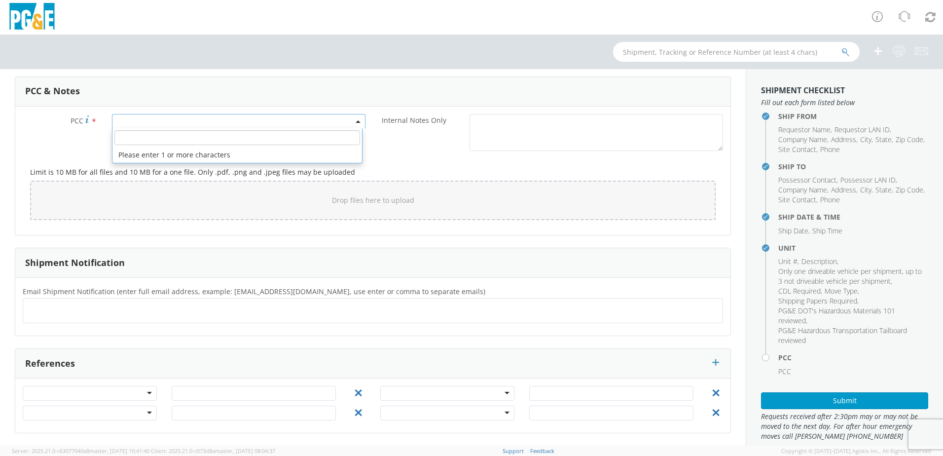
click at [155, 124] on span at bounding box center [239, 121] width 254 height 15
click at [151, 137] on input "number" at bounding box center [237, 137] width 246 height 15
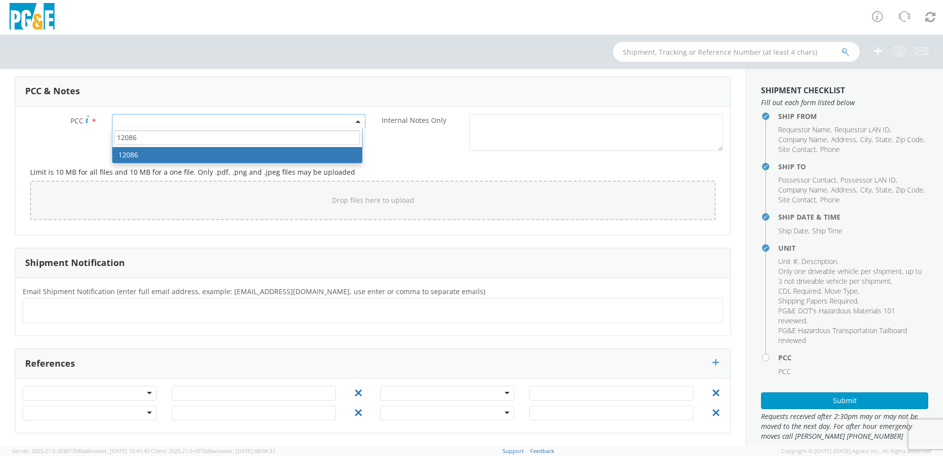
type input "12086"
select select "12086"
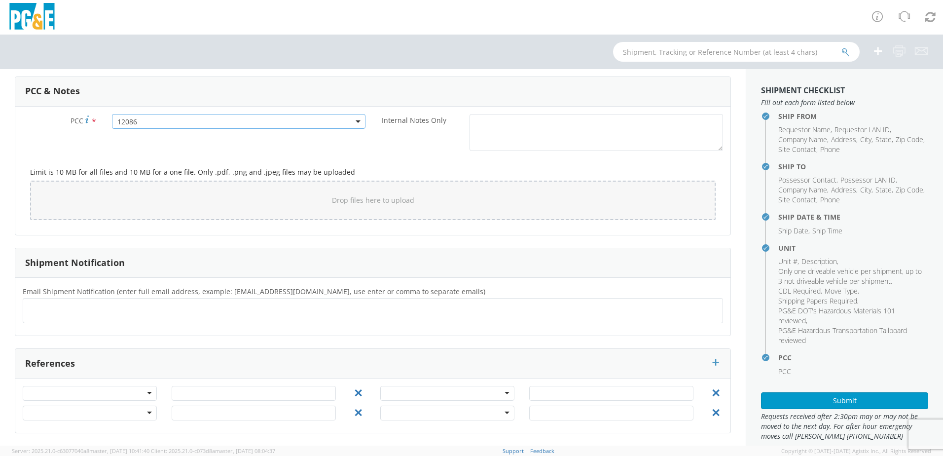
click at [70, 311] on ul at bounding box center [373, 310] width 692 height 16
type input "[EMAIL_ADDRESS][DOMAIN_NAME]"
click at [106, 313] on ul at bounding box center [373, 310] width 692 height 16
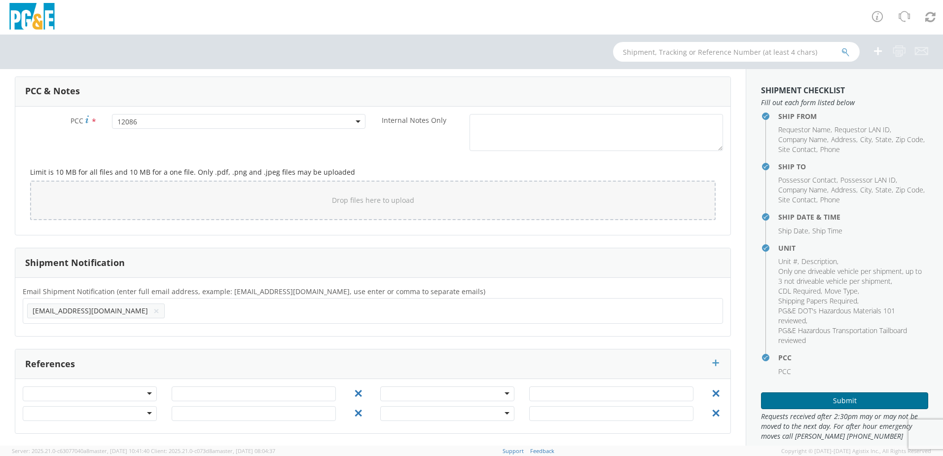
click at [804, 401] on button "Submit" at bounding box center [844, 400] width 167 height 17
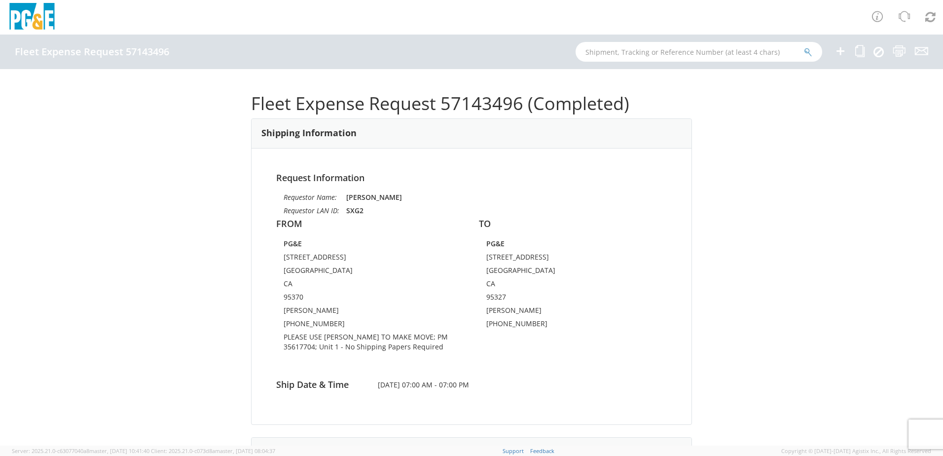
click at [840, 50] on icon at bounding box center [841, 51] width 12 height 12
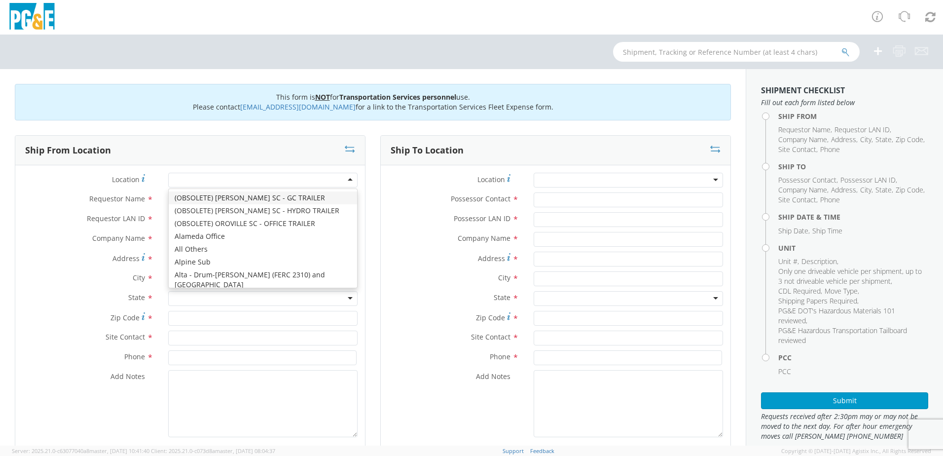
click at [180, 177] on div at bounding box center [262, 180] width 189 height 15
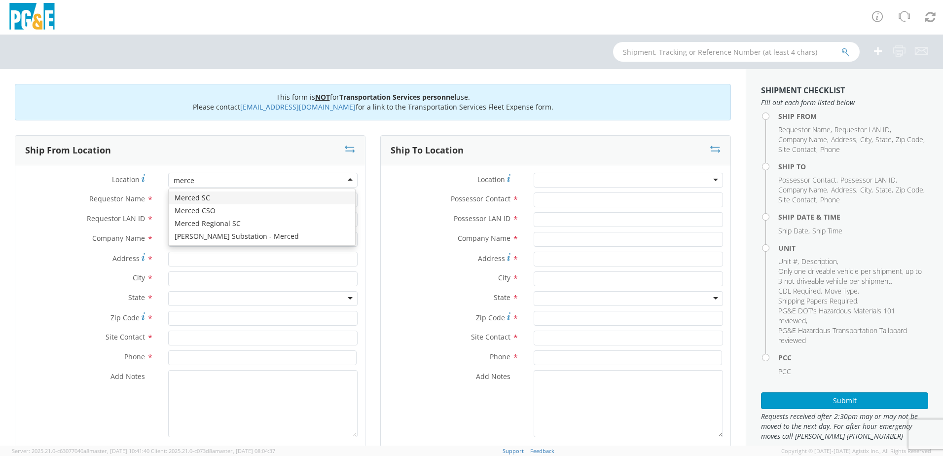
type input "merced"
click at [196, 190] on div "Merced SC Merced CSO Merced Regional SC [PERSON_NAME] Substation - [GEOGRAPHIC_…" at bounding box center [262, 217] width 186 height 56
type input "PG&E"
type input "[STREET_ADDRESS]"
type input "MERCED"
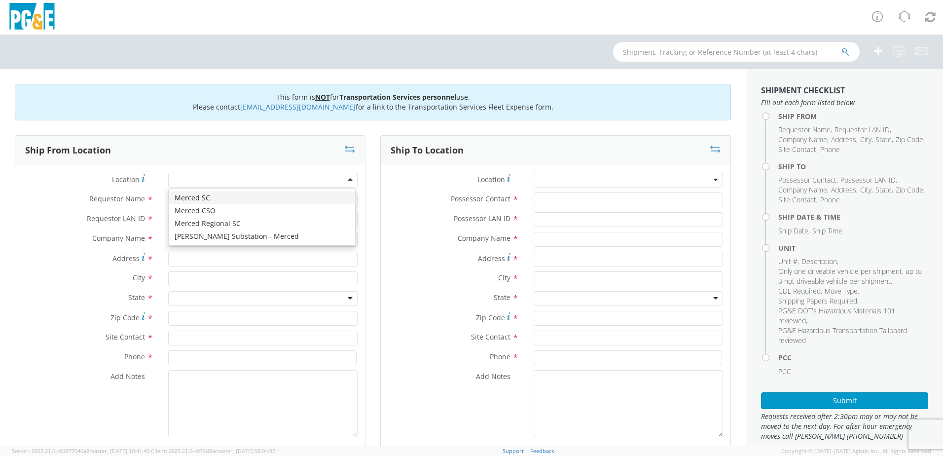
type input "95340"
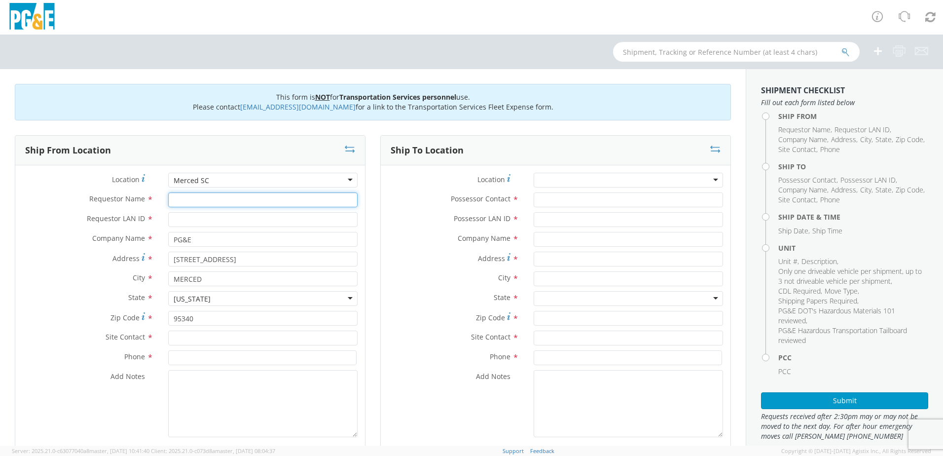
click at [198, 199] on input "Requestor Name *" at bounding box center [262, 199] width 189 height 15
type input "[PERSON_NAME]"
click at [203, 221] on input "Requestor LAN ID *" at bounding box center [262, 219] width 189 height 15
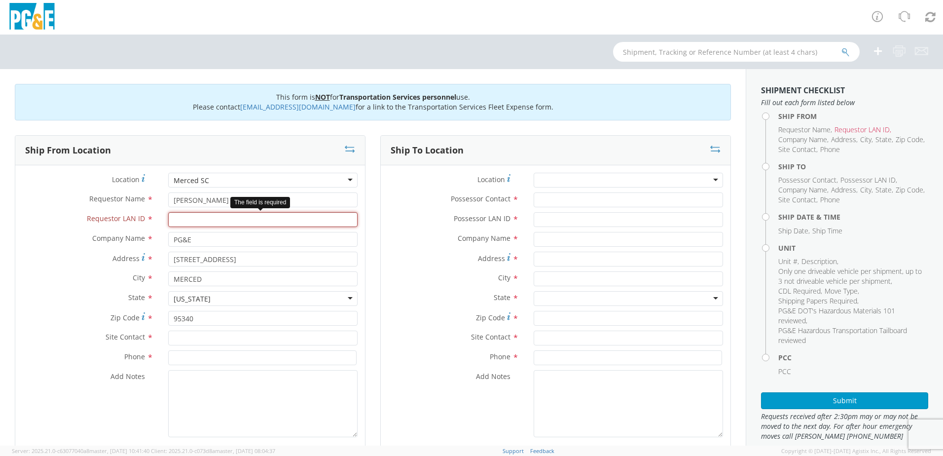
click at [221, 224] on input "Requestor LAN ID *" at bounding box center [262, 219] width 189 height 15
type input "LRBJ"
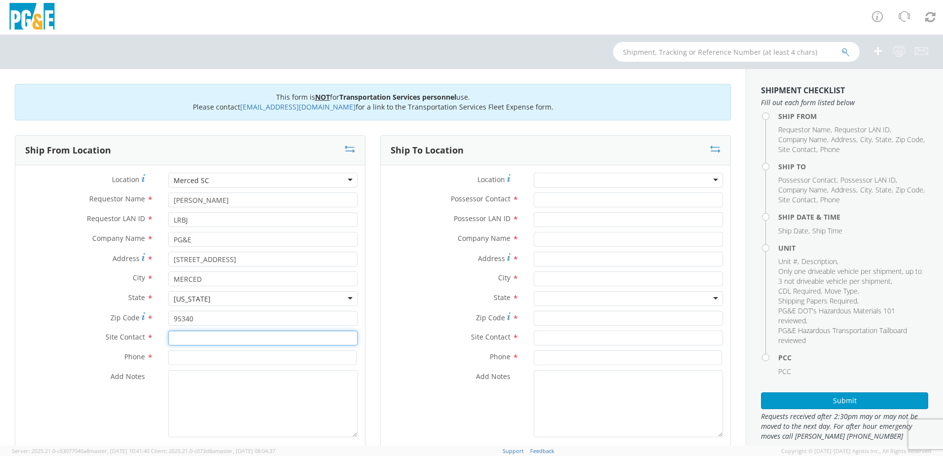
click at [228, 340] on input "text" at bounding box center [262, 338] width 189 height 15
type input "[PERSON_NAME]"
click at [187, 356] on input at bounding box center [262, 357] width 188 height 15
type input "[PHONE_NUMBER]"
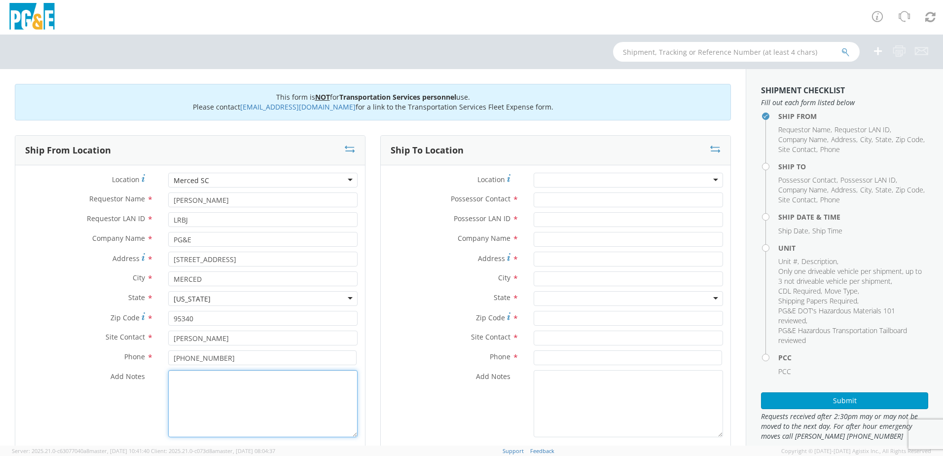
click at [205, 389] on textarea "Add Notes *" at bounding box center [262, 403] width 189 height 67
type textarea "PLEASE USE [PERSON_NAME] TO MAKE MOVE; PM 35593199"
click at [543, 201] on input "Possessor Contact *" at bounding box center [628, 199] width 189 height 15
type input "[PERSON_NAME]"
type input "LRBJ"
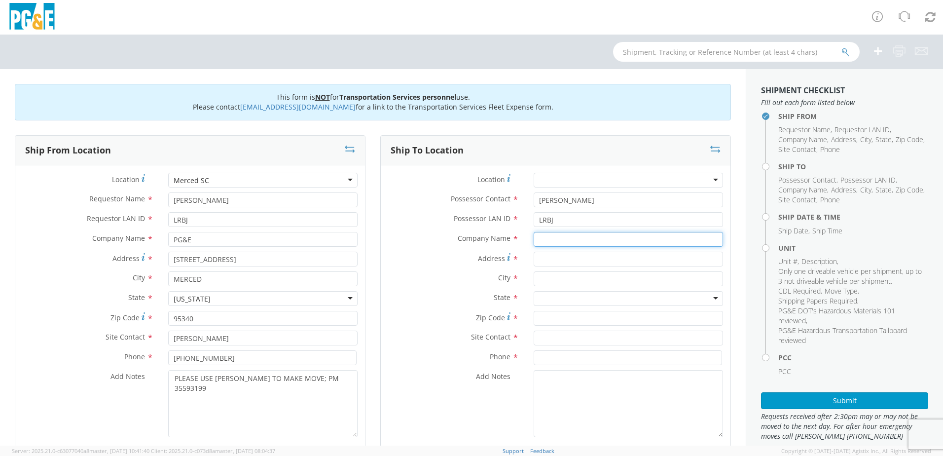
click at [556, 244] on input "text" at bounding box center [628, 239] width 189 height 15
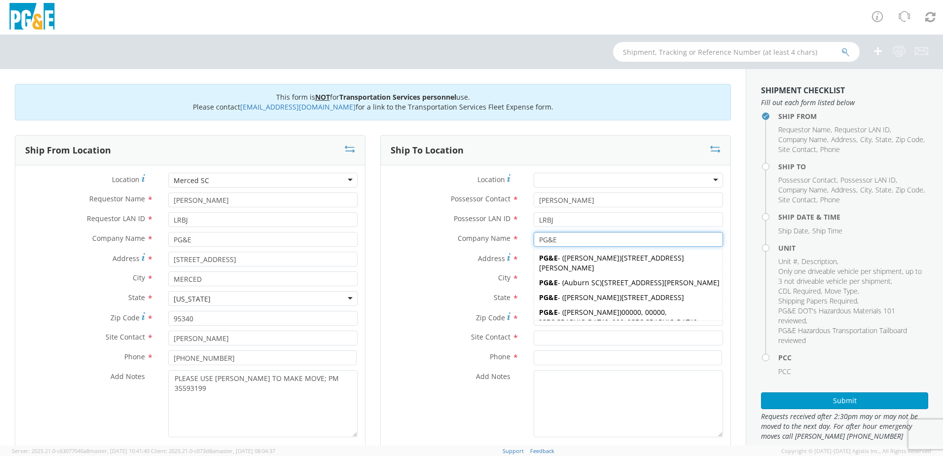
type input "PG&E"
click at [493, 265] on div "Address *" at bounding box center [556, 259] width 350 height 15
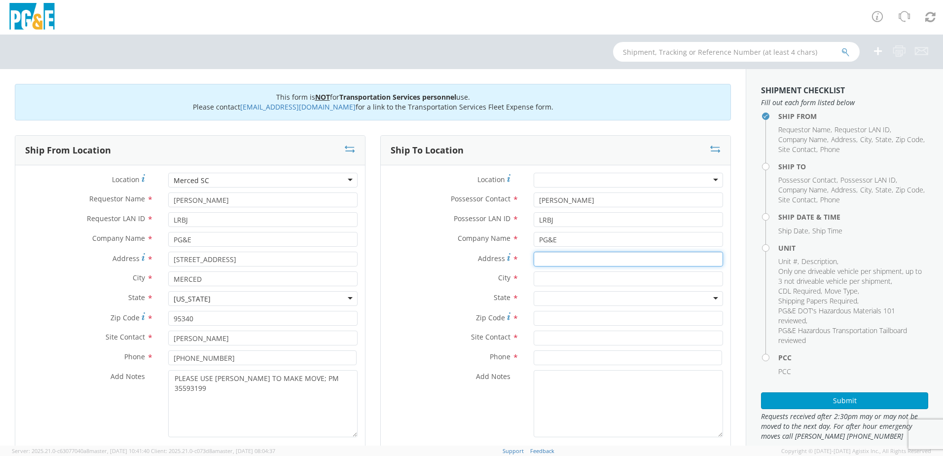
click at [553, 254] on input "Address *" at bounding box center [628, 259] width 189 height 15
type input "[STREET_ADDRESS]"
type input "[PERSON_NAME]"
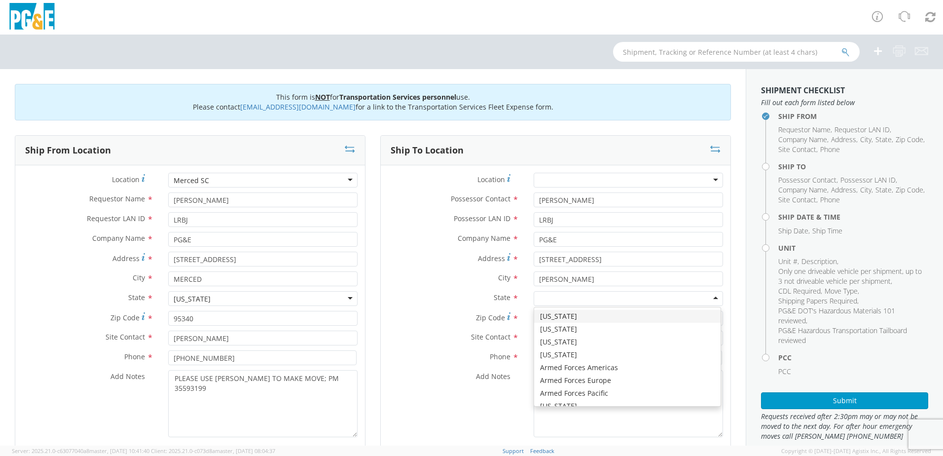
type input "C"
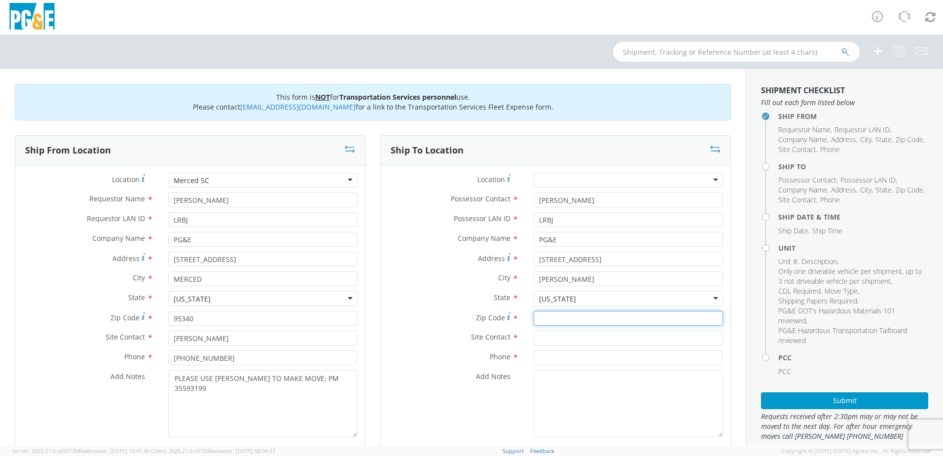
click at [540, 316] on input "Zip Code *" at bounding box center [628, 318] width 189 height 15
click at [534, 321] on input "Zip Code *" at bounding box center [628, 318] width 189 height 15
type input "95388"
click at [569, 338] on input "text" at bounding box center [628, 338] width 189 height 15
type input "[PERSON_NAME]"
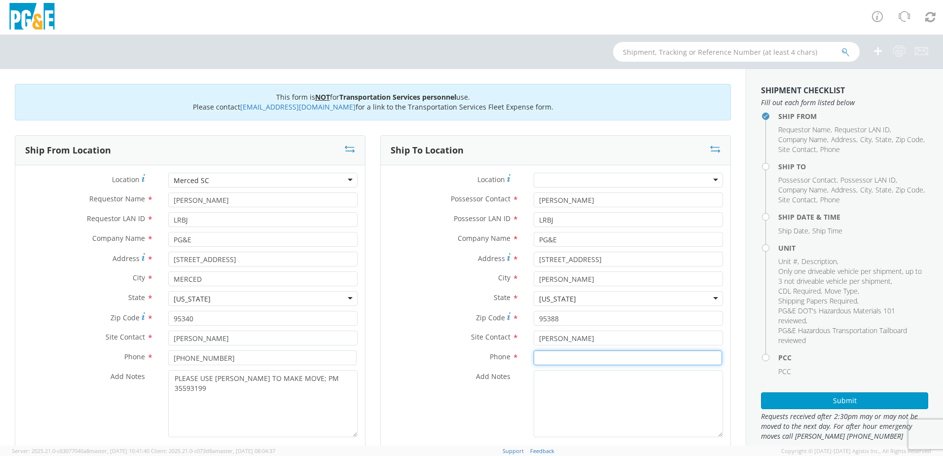
click at [599, 361] on input at bounding box center [628, 357] width 188 height 15
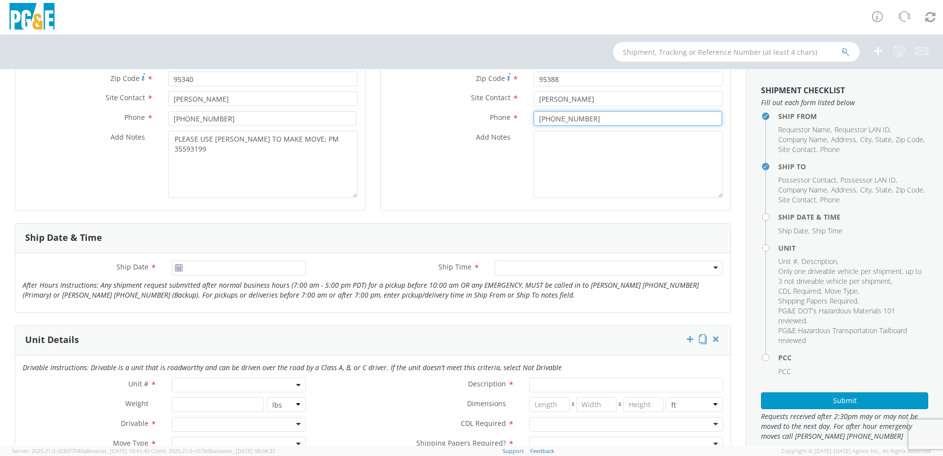
scroll to position [247, 0]
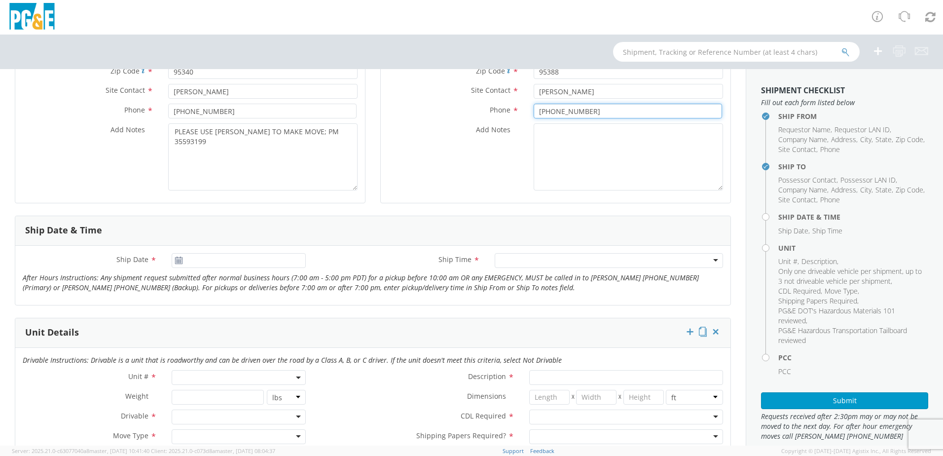
type input "[PHONE_NUMBER]"
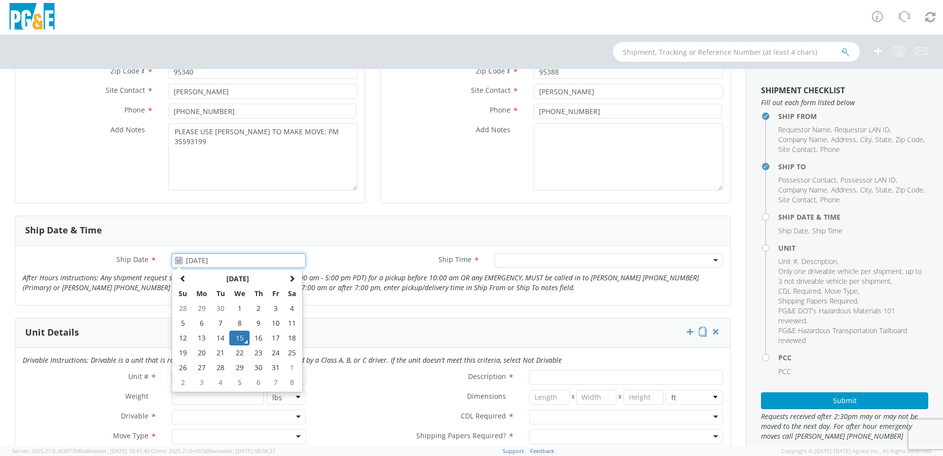
click at [195, 264] on input "[DATE]" at bounding box center [239, 260] width 134 height 15
click at [260, 365] on td "30" at bounding box center [258, 367] width 17 height 15
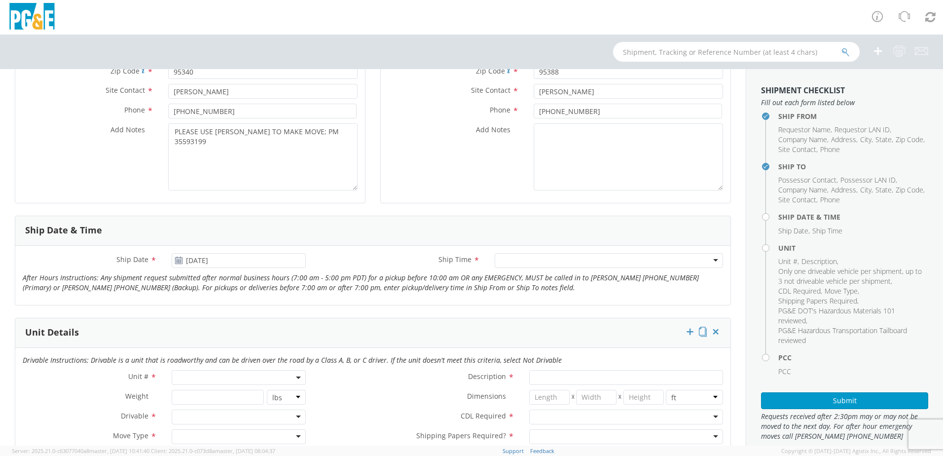
type input "[DATE]"
click at [543, 264] on div at bounding box center [609, 260] width 228 height 15
click at [184, 375] on span at bounding box center [239, 377] width 134 height 15
click at [194, 395] on input "search" at bounding box center [238, 393] width 128 height 15
type input "OTHER"
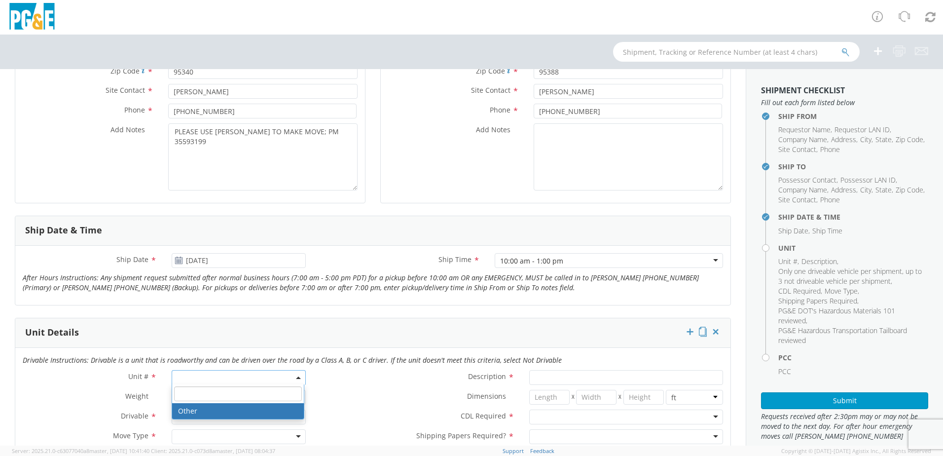
select select "Other"
select select "? undefined:undefined ?"
click at [191, 416] on div at bounding box center [239, 417] width 134 height 15
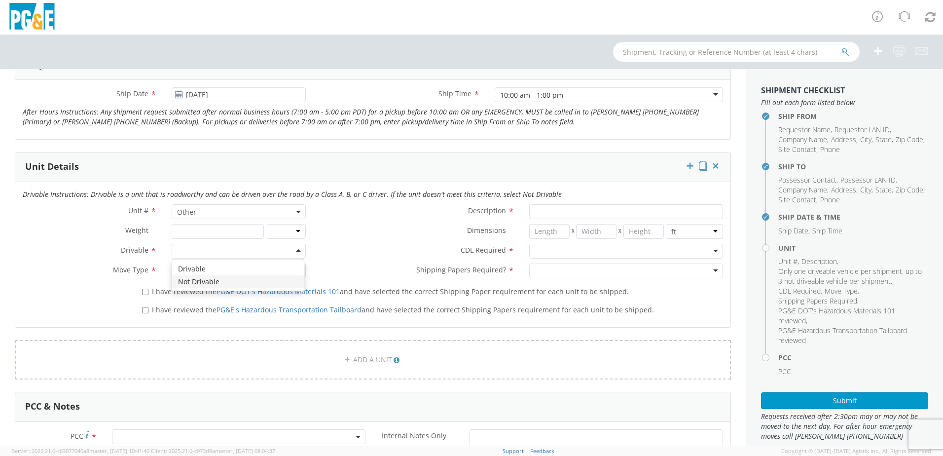
scroll to position [444, 0]
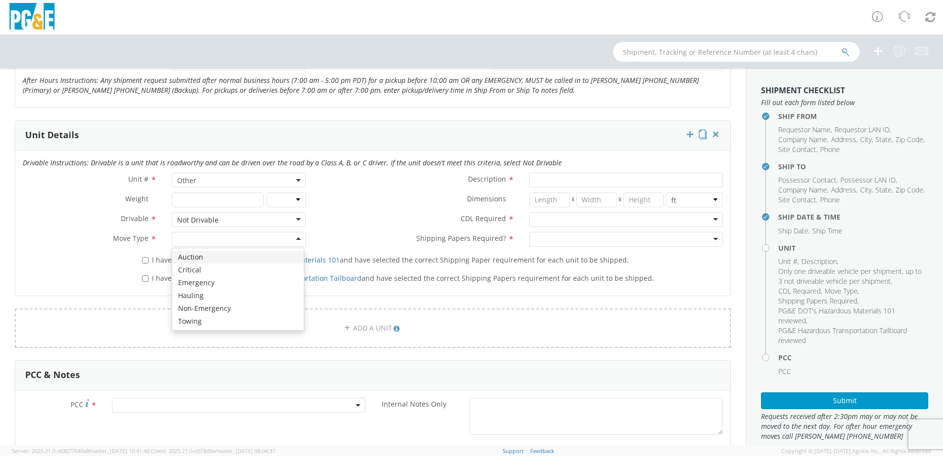
click at [205, 239] on div at bounding box center [239, 239] width 134 height 15
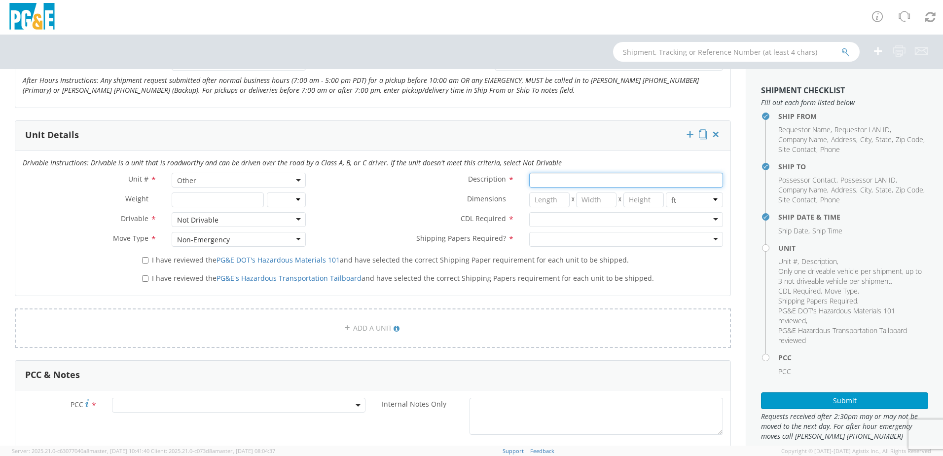
click at [564, 178] on input "Description *" at bounding box center [626, 180] width 194 height 15
type input "[PERSON_NAME] [PERSON_NAME]"
click at [548, 214] on div at bounding box center [626, 219] width 194 height 15
click at [535, 236] on input "select-one" at bounding box center [536, 240] width 2 height 10
click at [138, 261] on div "I have reviewed the PG&E DOT's Hazardous Materials 101 and have selected the co…" at bounding box center [433, 258] width 596 height 13
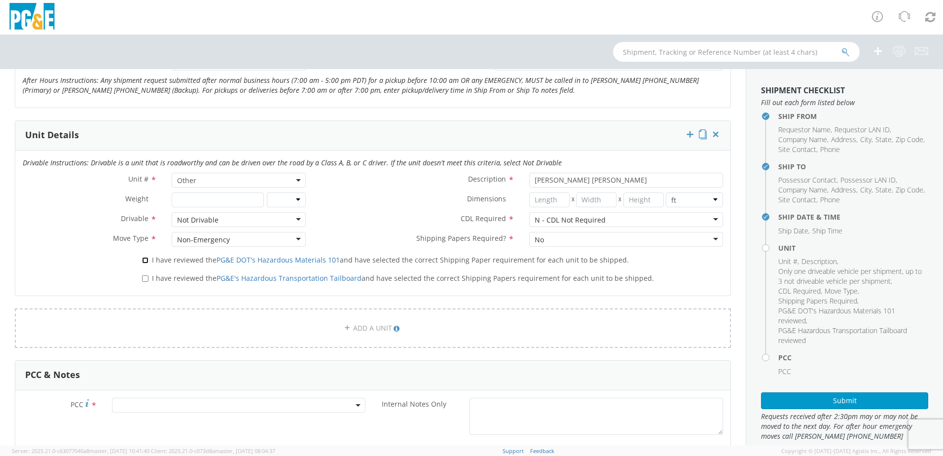
click at [145, 262] on input "I have reviewed the PG&E DOT's Hazardous Materials 101 and have selected the co…" at bounding box center [145, 260] width 6 height 6
checkbox input "true"
drag, startPoint x: 141, startPoint y: 278, endPoint x: 168, endPoint y: 308, distance: 39.8
click at [142, 279] on input "I have reviewed the PG&E's Hazardous Transportation Tailboard and have selected…" at bounding box center [145, 278] width 6 height 6
checkbox input "true"
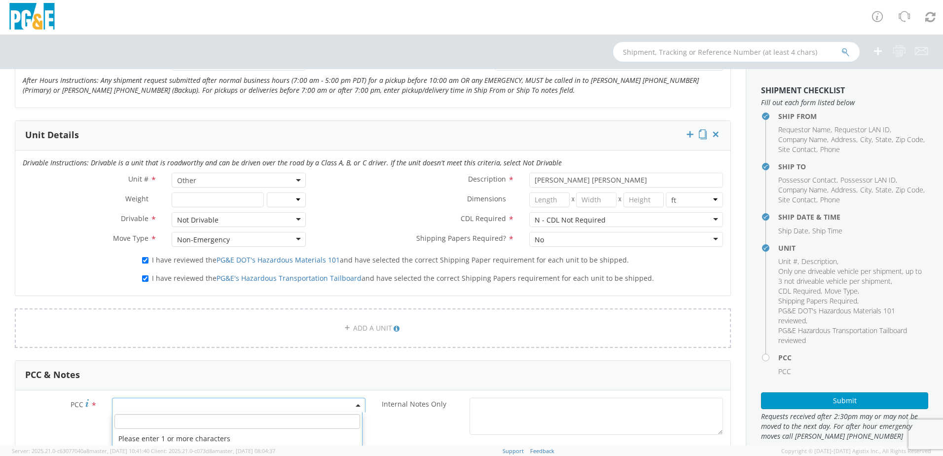
click at [160, 398] on span at bounding box center [239, 405] width 254 height 15
click at [169, 406] on span at bounding box center [239, 405] width 254 height 15
click at [159, 403] on span at bounding box center [239, 405] width 254 height 15
click at [155, 426] on input "number" at bounding box center [237, 421] width 246 height 15
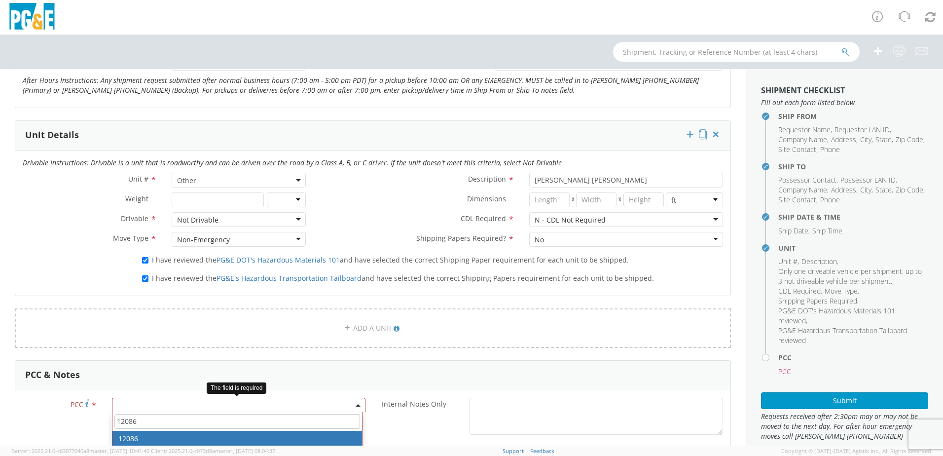
type input "12086"
select select "12086"
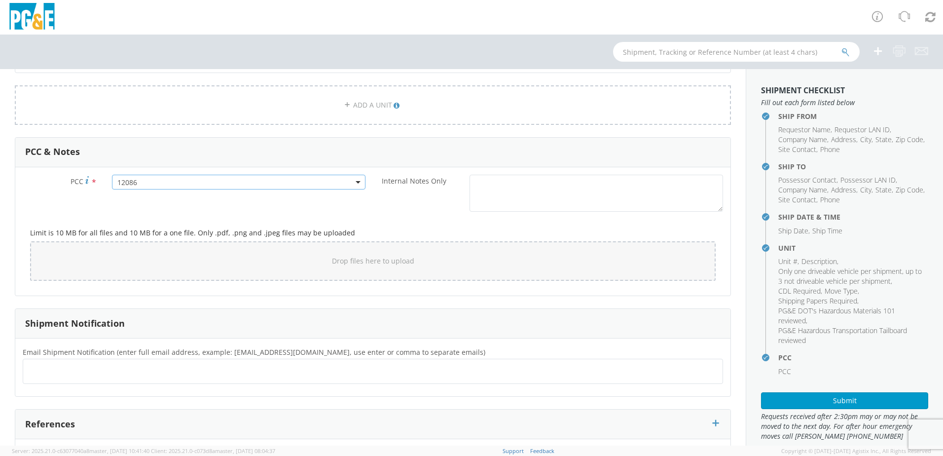
scroll to position [691, 0]
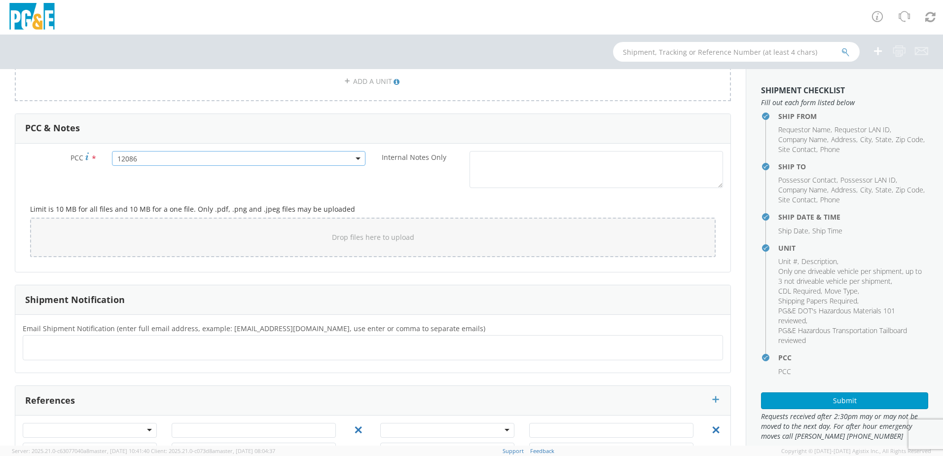
click at [57, 349] on ul at bounding box center [373, 347] width 692 height 16
type input "[EMAIL_ADDRESS][DOMAIN_NAME]"
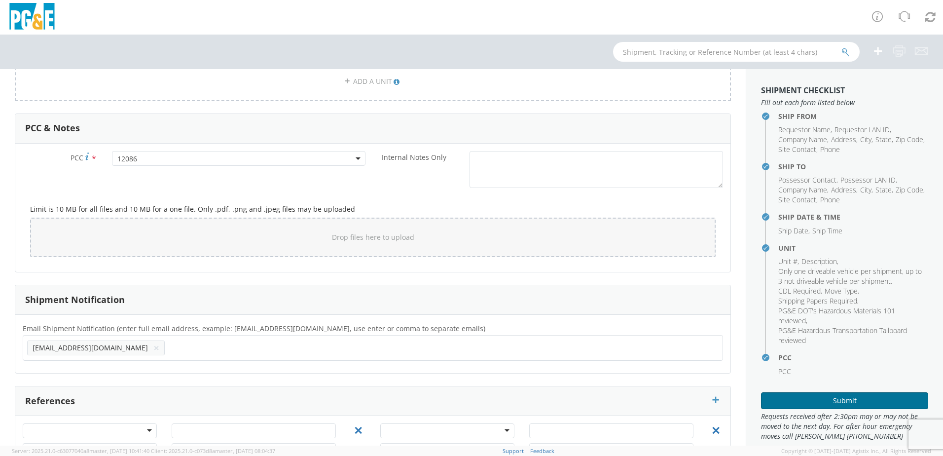
click at [832, 399] on button "Submit" at bounding box center [844, 400] width 167 height 17
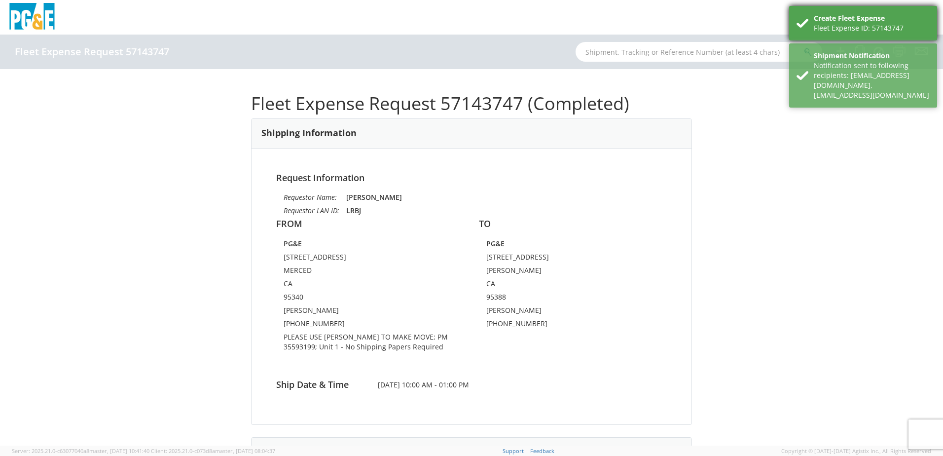
click at [841, 25] on div "Fleet Expense ID: 57143747" at bounding box center [872, 28] width 116 height 10
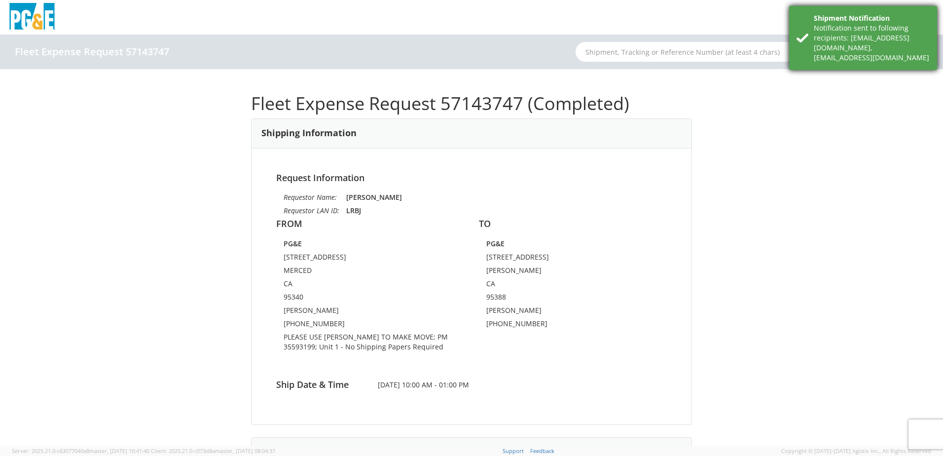
click at [826, 40] on div "Notification sent to following recipients: [EMAIL_ADDRESS][DOMAIN_NAME],[EMAIL_…" at bounding box center [872, 42] width 116 height 39
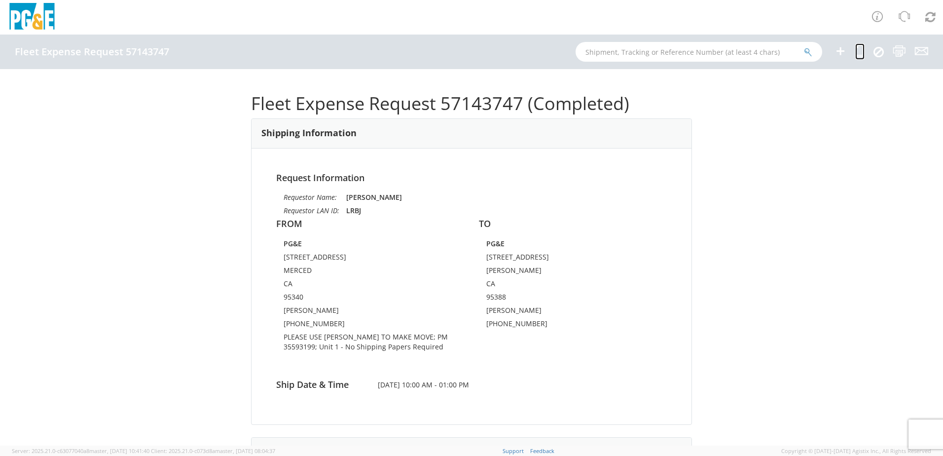
click at [859, 55] on icon at bounding box center [860, 51] width 9 height 12
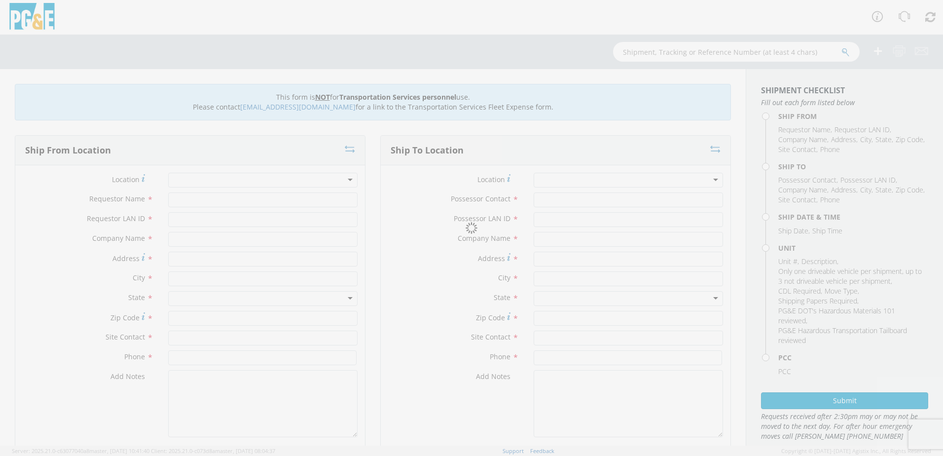
type input "[PERSON_NAME]"
type input "LRBJ"
type input "PG&E"
type input "[STREET_ADDRESS]"
type input "MERCED"
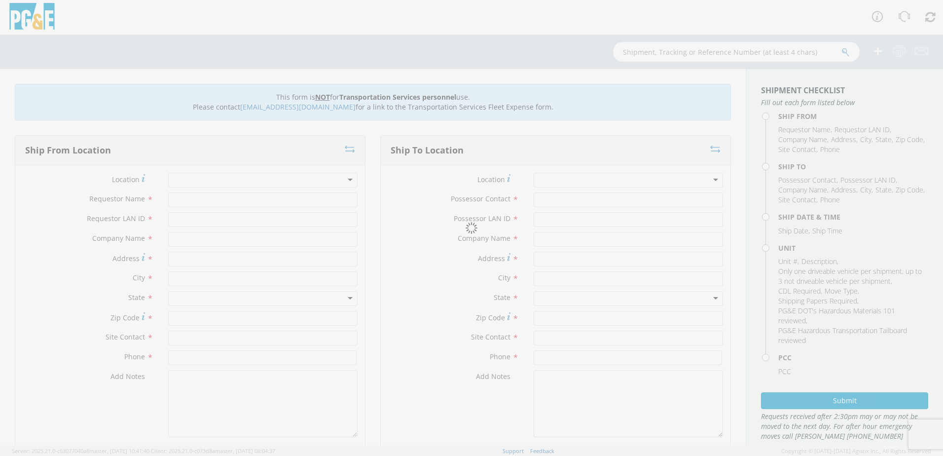
type input "95340"
type input "[PERSON_NAME]"
type input "[PHONE_NUMBER]"
type input "[PERSON_NAME]"
type input "LRBJ"
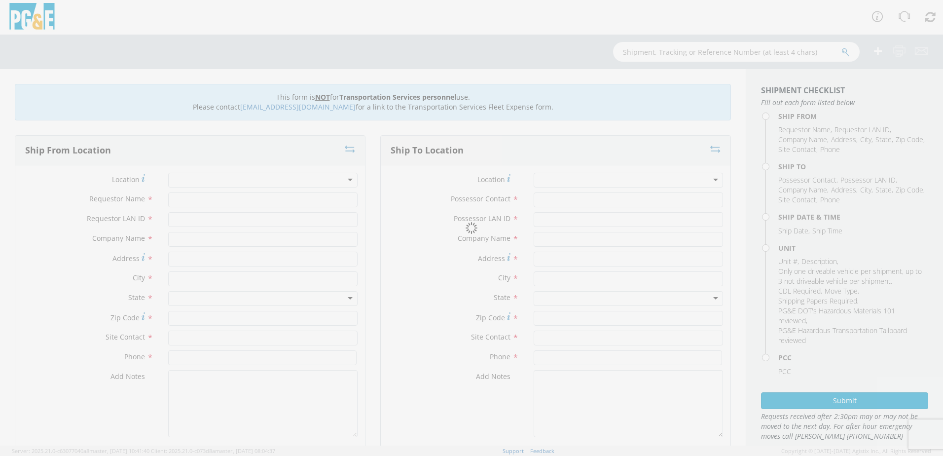
type input "PG&E"
type input "[STREET_ADDRESS]"
type input "[PERSON_NAME]"
type input "95388"
type input "[PERSON_NAME]"
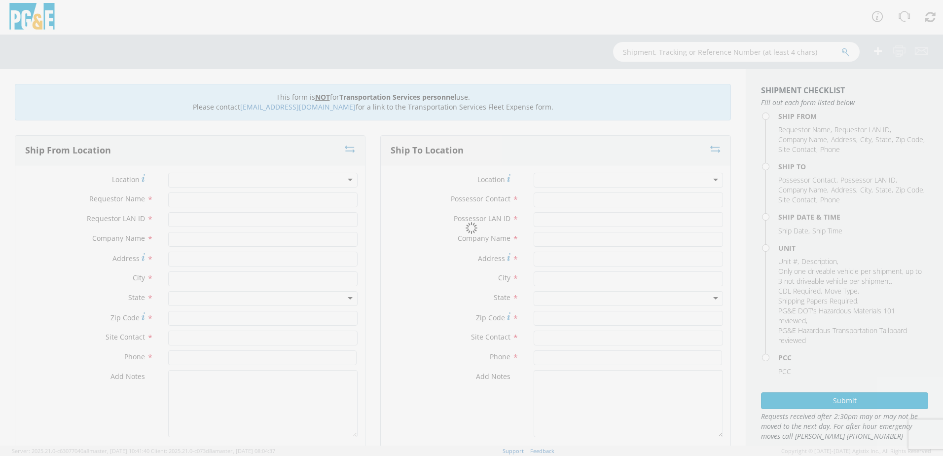
type input "[PHONE_NUMBER]"
type input "[DATE]"
type input "[PERSON_NAME] [PERSON_NAME]"
type input "0"
select select "Other"
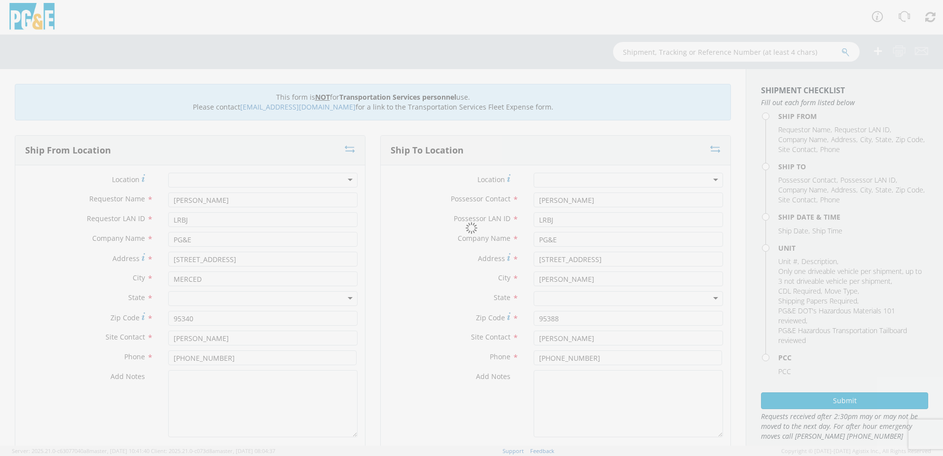
select select "12086"
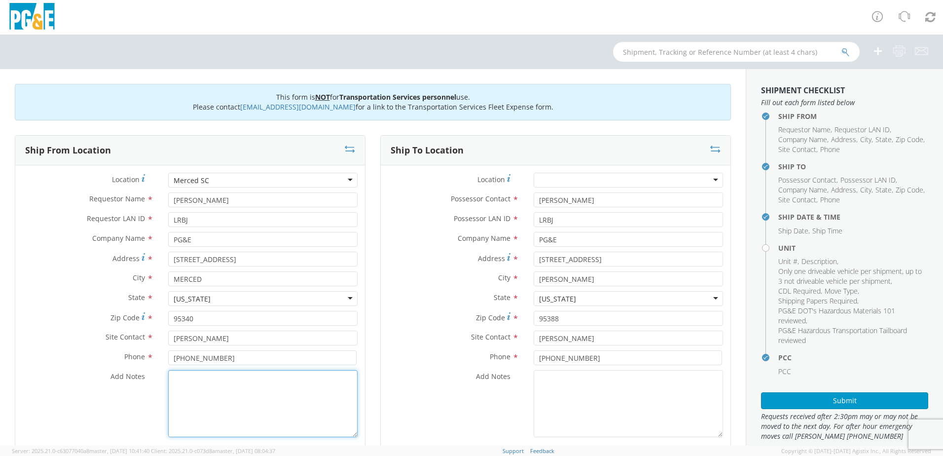
click at [192, 384] on textarea "Add Notes *" at bounding box center [262, 403] width 189 height 67
click at [225, 412] on textarea "Add Notes *" at bounding box center [262, 403] width 189 height 67
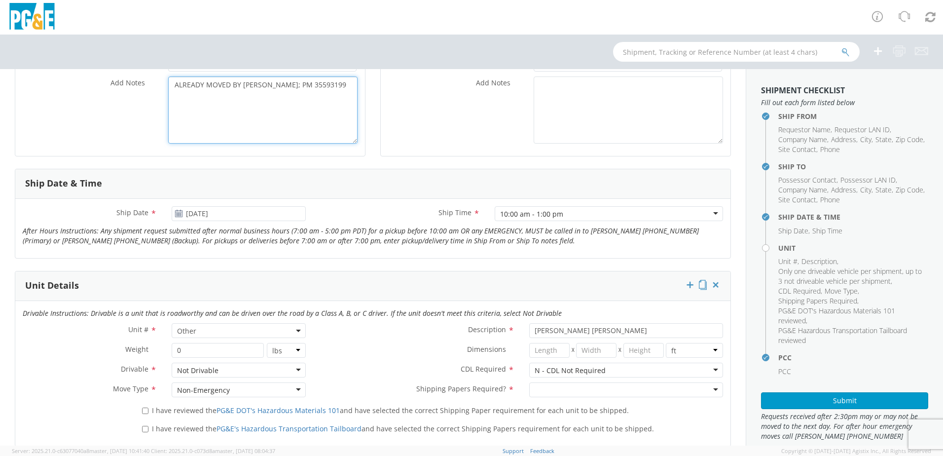
scroll to position [296, 0]
type textarea "ALREADY MOVED BY [PERSON_NAME]; PM 35593199"
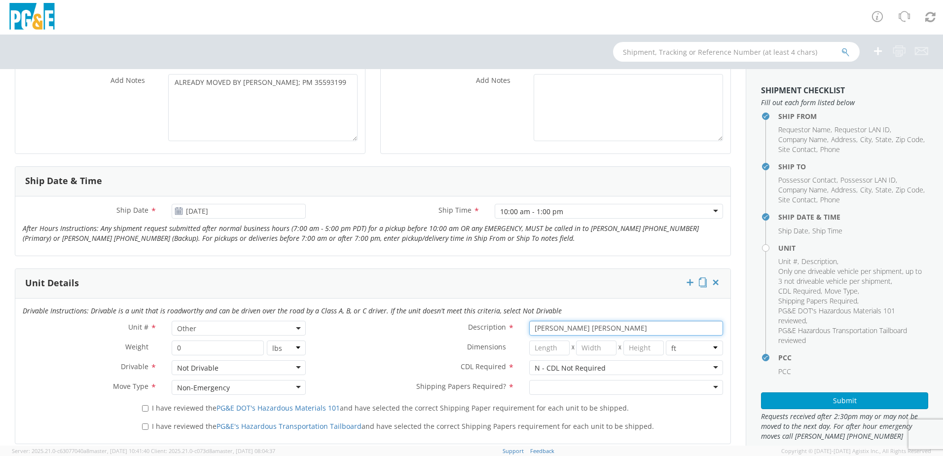
drag, startPoint x: 597, startPoint y: 331, endPoint x: 557, endPoint y: 332, distance: 40.5
click at [557, 332] on input "[PERSON_NAME] [PERSON_NAME]" at bounding box center [626, 328] width 194 height 15
type input "[PERSON_NAME] TRUCK"
click at [563, 383] on div at bounding box center [626, 387] width 194 height 15
click at [148, 409] on label "I have reviewed the PG&E DOT's Hazardous Materials 101 and have selected the co…" at bounding box center [386, 407] width 489 height 11
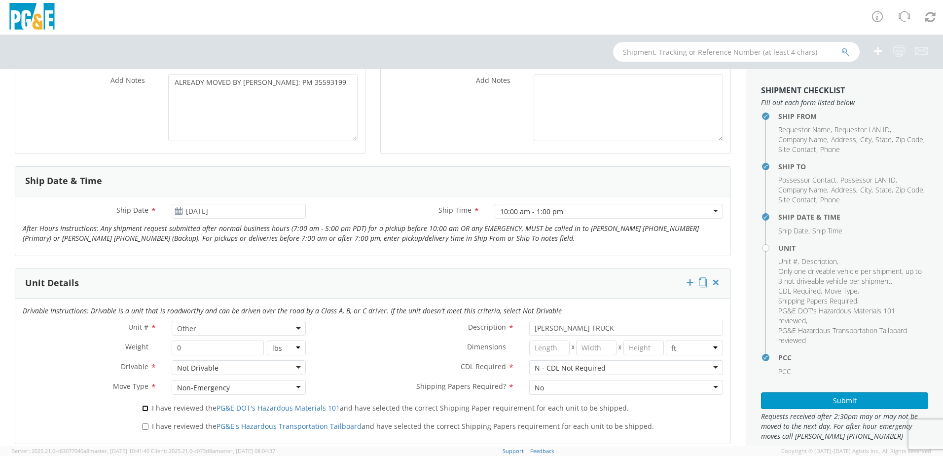
click at [148, 409] on input "I have reviewed the PG&E DOT's Hazardous Materials 101 and have selected the co…" at bounding box center [145, 408] width 6 height 6
checkbox input "true"
click at [146, 427] on input "I have reviewed the PG&E's Hazardous Transportation Tailboard and have selected…" at bounding box center [145, 426] width 6 height 6
checkbox input "true"
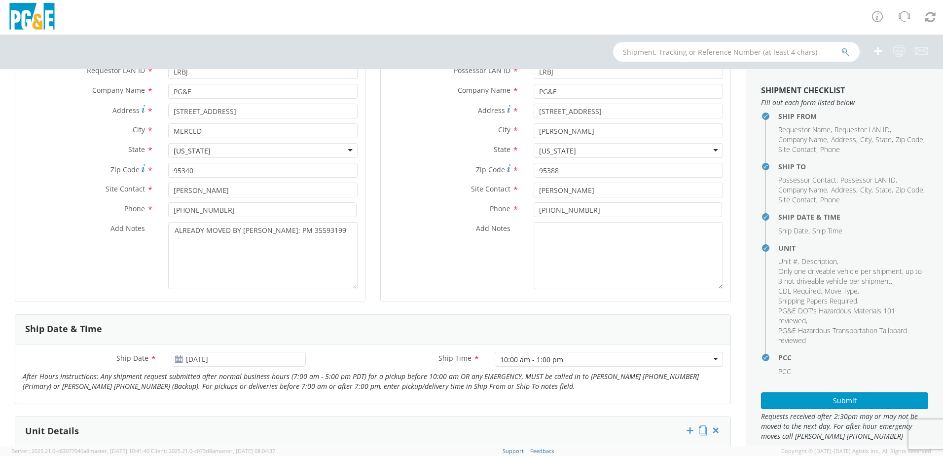
scroll to position [0, 0]
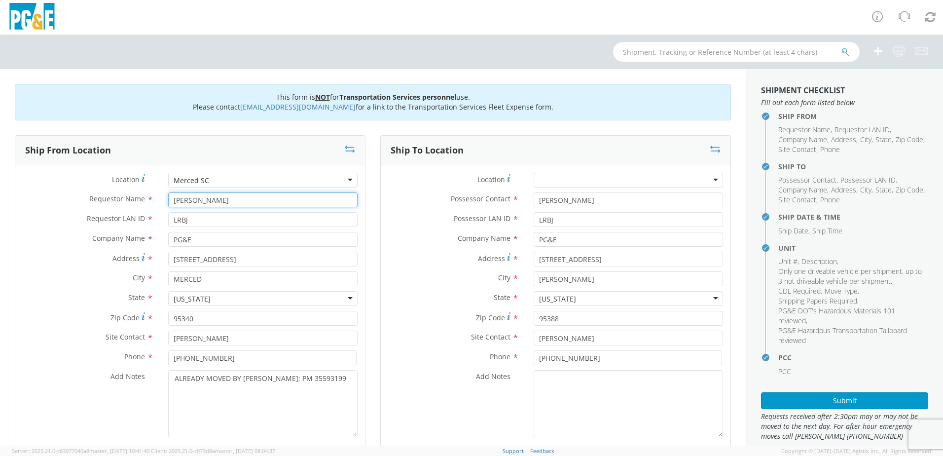
drag, startPoint x: 217, startPoint y: 199, endPoint x: 144, endPoint y: 201, distance: 73.1
click at [144, 201] on div "Requestor Name * [PERSON_NAME]" at bounding box center [190, 199] width 350 height 15
type input "[PERSON_NAME]"
drag, startPoint x: 200, startPoint y: 220, endPoint x: 154, endPoint y: 219, distance: 45.9
click at [154, 219] on div "Requestor LAN ID * LRBJ" at bounding box center [190, 219] width 350 height 15
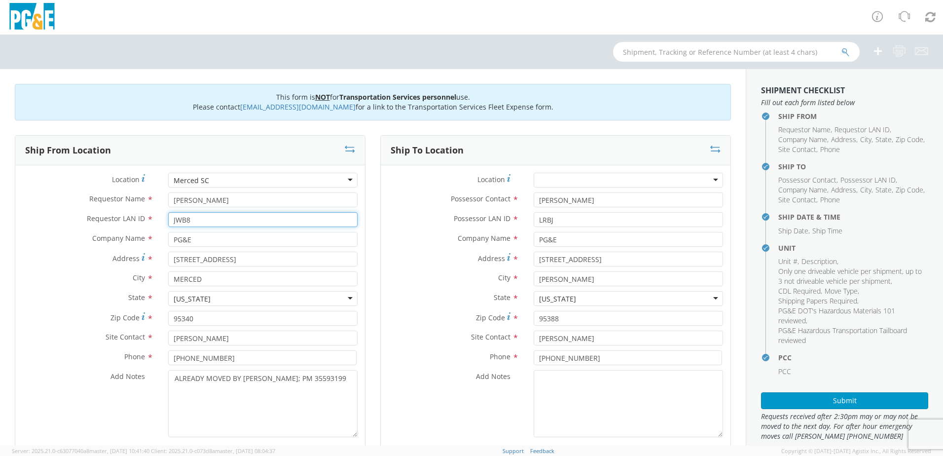
type input "JWB8"
drag, startPoint x: 599, startPoint y: 197, endPoint x: 459, endPoint y: 205, distance: 140.3
click at [467, 203] on div "Possessor Contact * [PERSON_NAME]" at bounding box center [556, 199] width 350 height 15
type input "[PERSON_NAME]"
drag, startPoint x: 561, startPoint y: 224, endPoint x: 514, endPoint y: 224, distance: 47.4
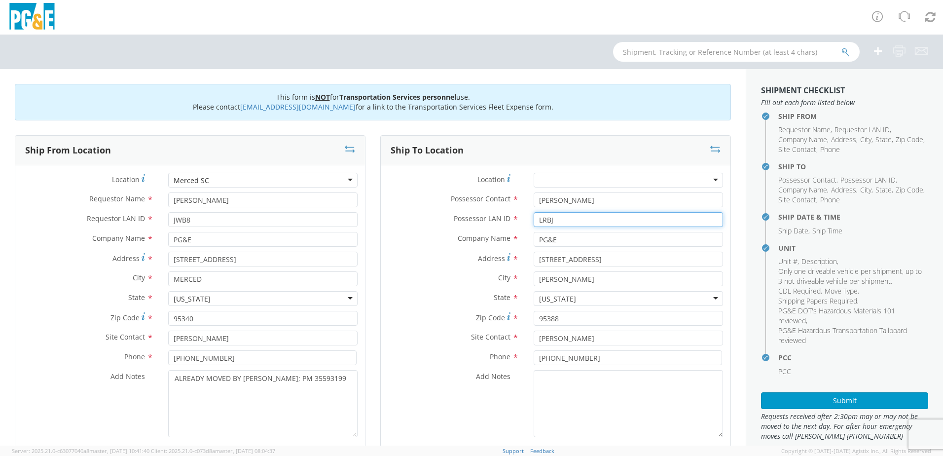
click at [516, 224] on div "Possessor LAN ID * LRBJ" at bounding box center [556, 219] width 350 height 15
type input "JWB8"
drag, startPoint x: 220, startPoint y: 336, endPoint x: 143, endPoint y: 334, distance: 77.0
click at [147, 334] on div "Site Contact * [PERSON_NAME]" at bounding box center [190, 338] width 350 height 15
type input "[PERSON_NAME]"
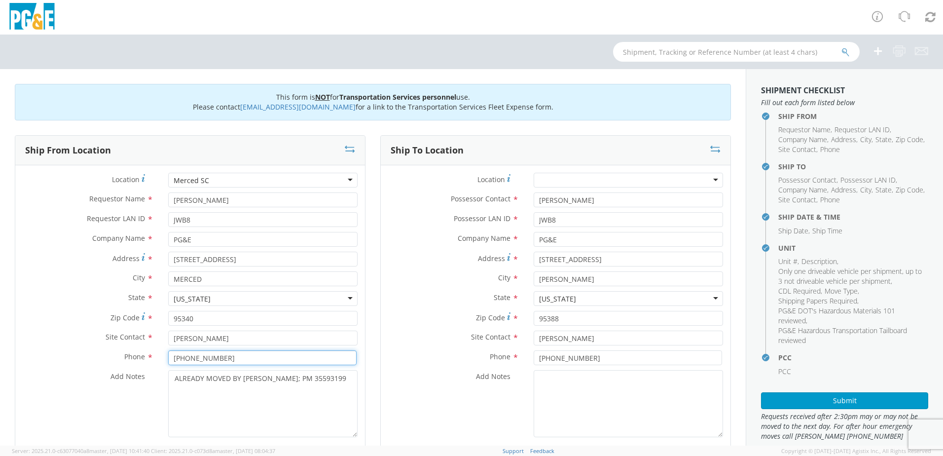
drag, startPoint x: 229, startPoint y: 355, endPoint x: 192, endPoint y: 359, distance: 37.7
click at [191, 359] on input "[PHONE_NUMBER]" at bounding box center [262, 357] width 188 height 15
type input "[PHONE_NUMBER]"
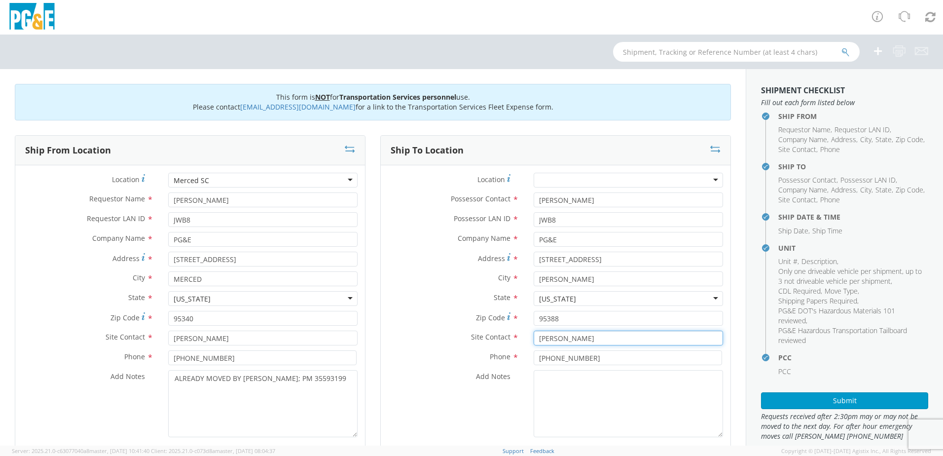
drag, startPoint x: 585, startPoint y: 339, endPoint x: 500, endPoint y: 338, distance: 85.4
click at [500, 338] on div "Site Contact * [PERSON_NAME]" at bounding box center [556, 338] width 350 height 15
type input "[PERSON_NAME]"
click at [605, 364] on input "[PHONE_NUMBER]" at bounding box center [628, 357] width 188 height 15
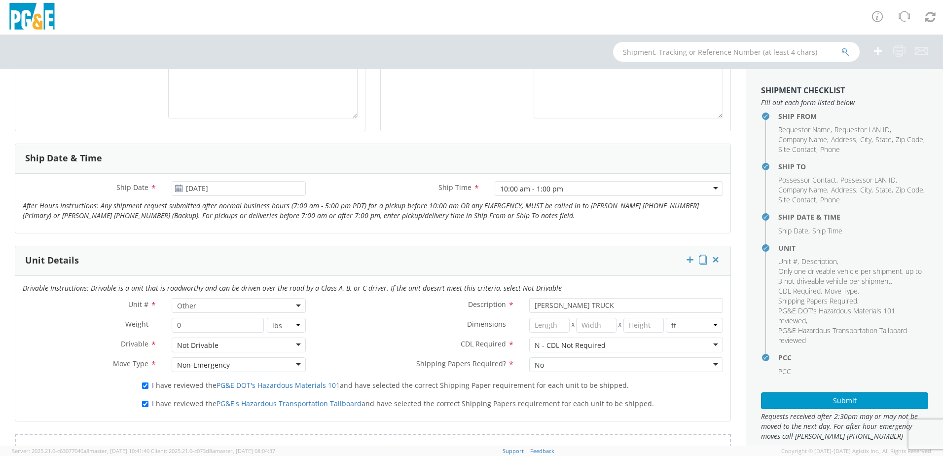
scroll to position [296, 0]
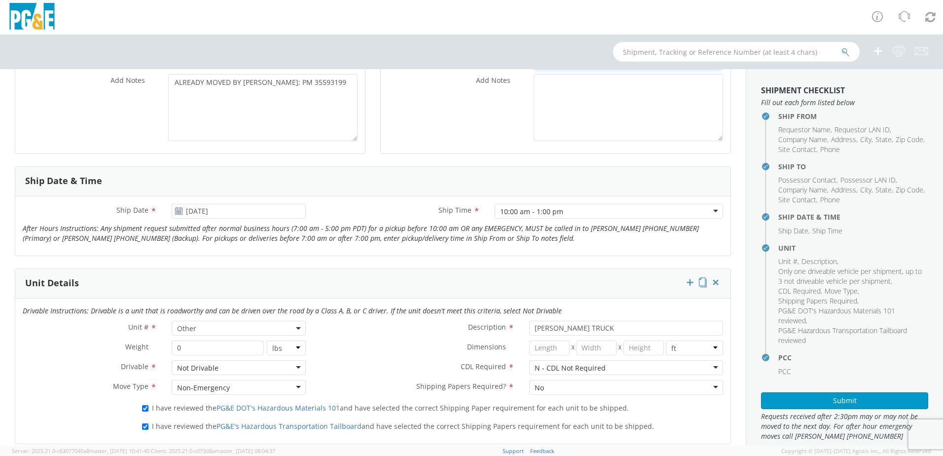
type input "[PHONE_NUMBER]"
click at [225, 220] on div "Ship Date * [DATE]" at bounding box center [164, 214] width 298 height 20
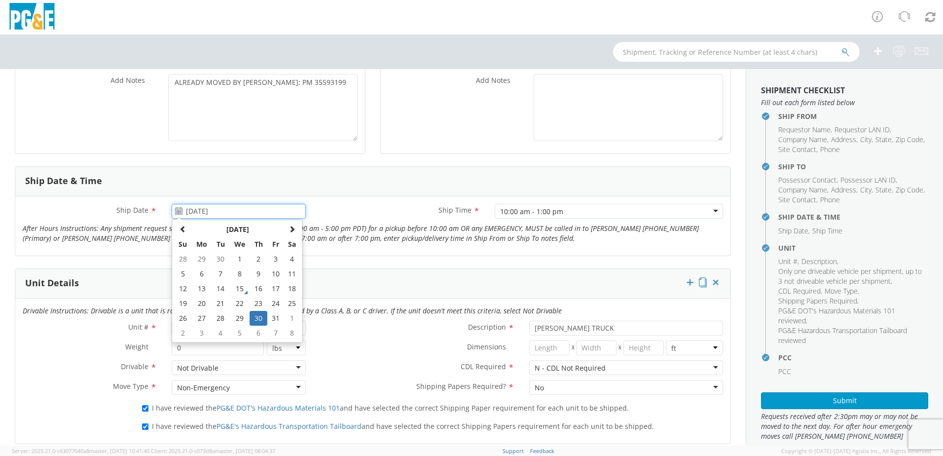
click at [225, 214] on input "[DATE]" at bounding box center [239, 211] width 134 height 15
click at [183, 230] on span at bounding box center [183, 228] width 7 height 7
click at [216, 262] on td "2" at bounding box center [220, 259] width 17 height 15
type input "[DATE]"
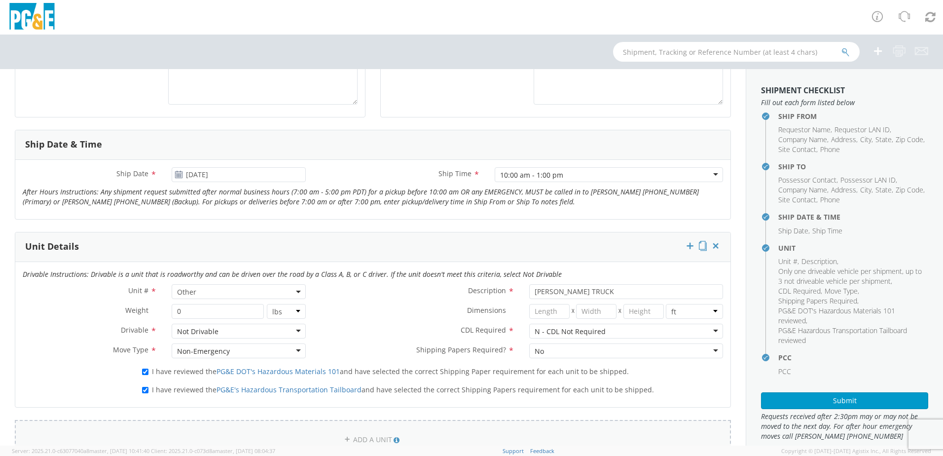
scroll to position [334, 0]
click at [830, 396] on button "Submit" at bounding box center [844, 400] width 167 height 17
